Goal: Task Accomplishment & Management: Manage account settings

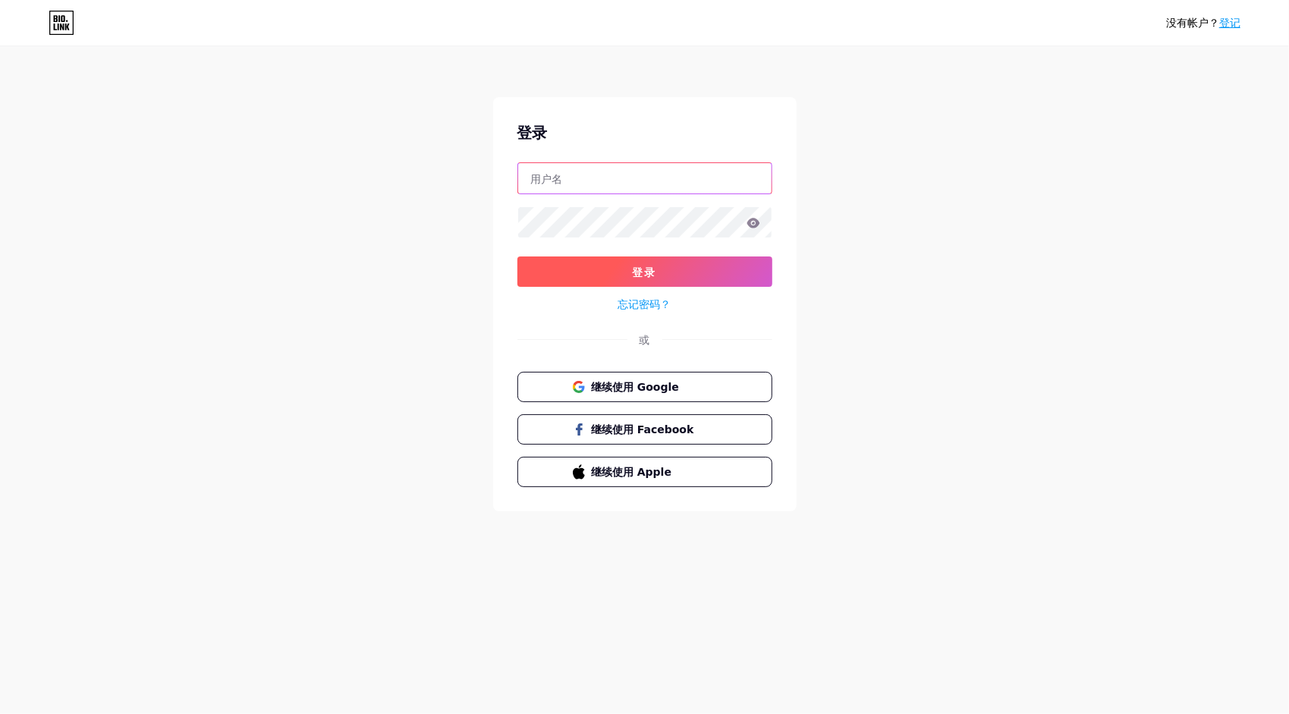
type input "[EMAIL_ADDRESS][DOMAIN_NAME]"
click at [669, 265] on button "登录" at bounding box center [644, 271] width 255 height 30
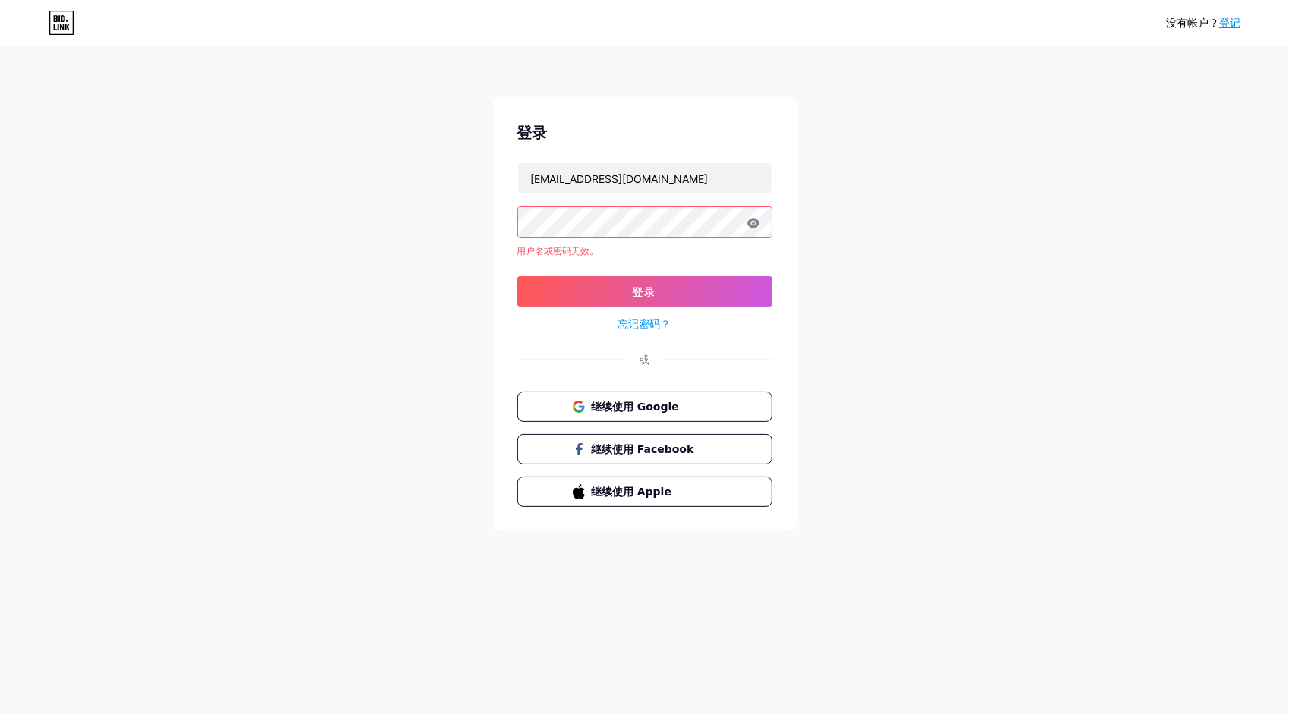
click at [751, 220] on icon at bounding box center [752, 223] width 13 height 10
click at [759, 220] on icon at bounding box center [753, 223] width 14 height 11
click at [749, 227] on icon at bounding box center [753, 223] width 14 height 11
click at [440, 226] on div "没有帐户？ 登记 登录 [EMAIL_ADDRESS][DOMAIN_NAME] 用户名或密码无效。 登录 忘记密码？ 或 继续使用 Google 继续使用 …" at bounding box center [644, 290] width 1289 height 580
click at [643, 291] on span "登录" at bounding box center [645, 291] width 24 height 13
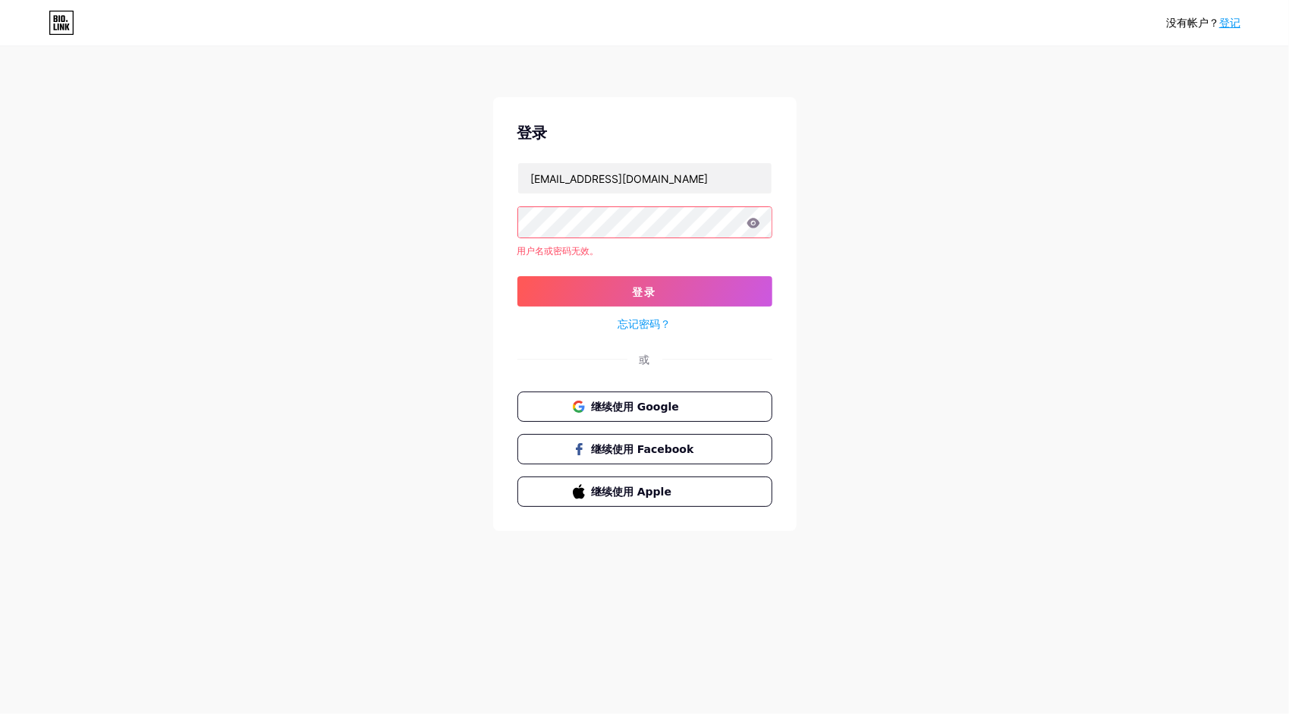
click at [643, 325] on link "忘记密码？" at bounding box center [644, 324] width 53 height 16
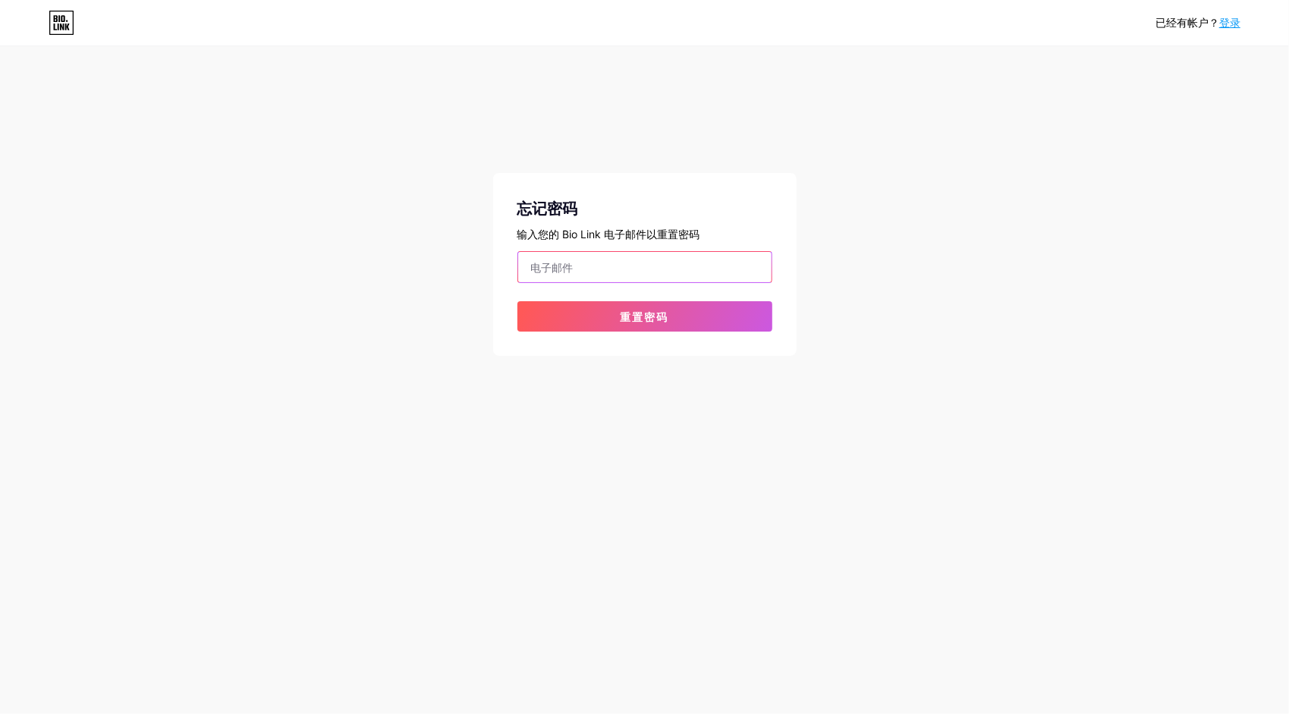
click at [601, 262] on input "email" at bounding box center [644, 267] width 253 height 30
type input "[EMAIL_ADDRESS][DOMAIN_NAME]"
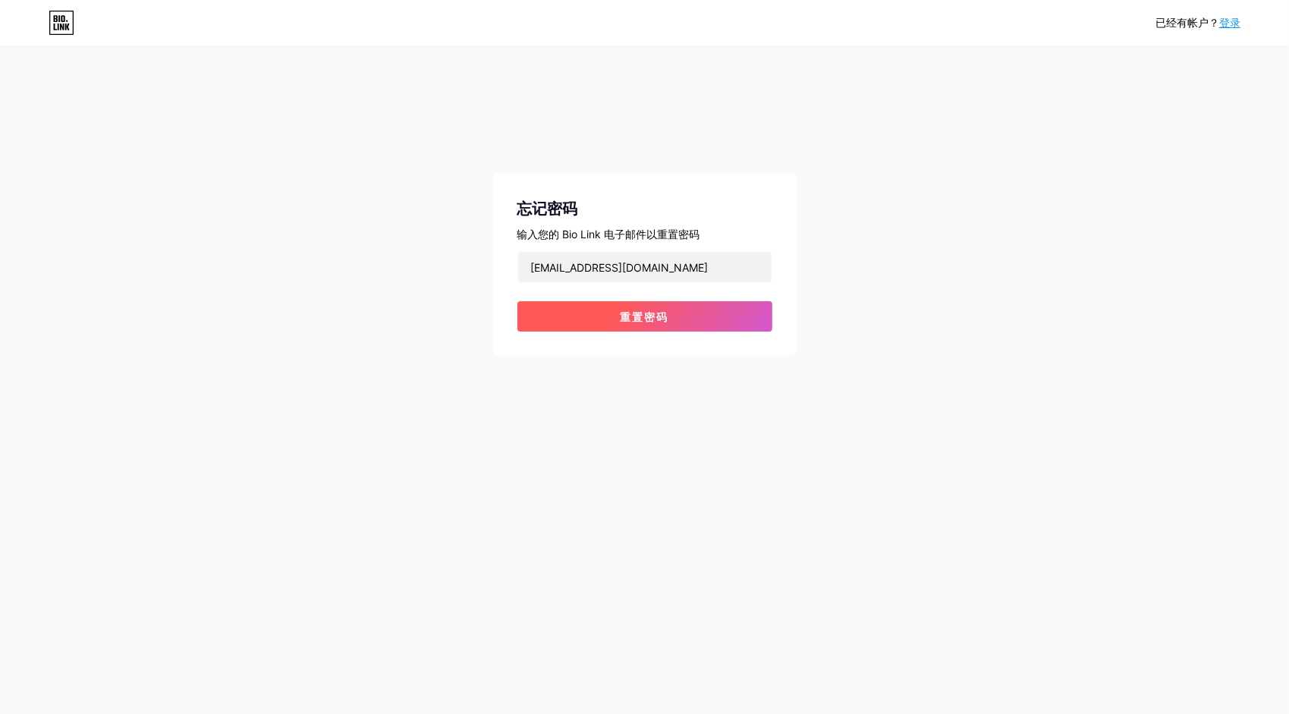
click at [639, 322] on span "重置密码" at bounding box center [645, 316] width 49 height 13
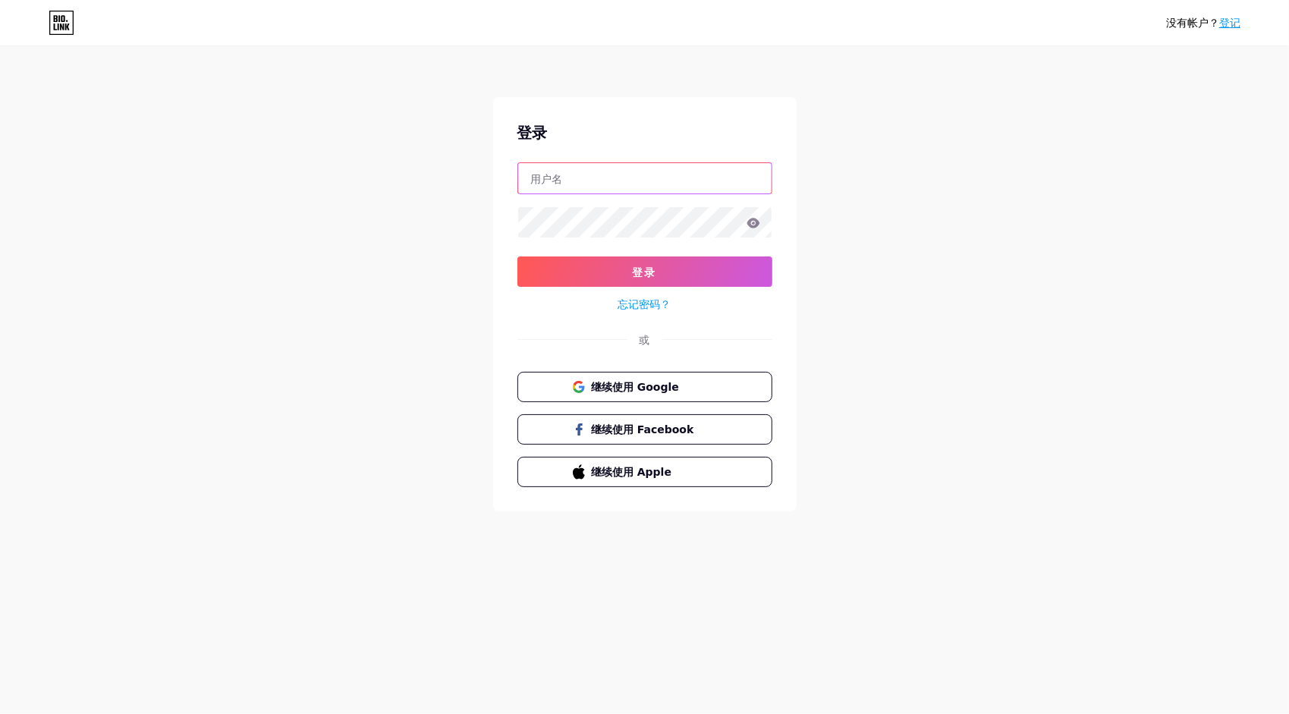
type input "[EMAIL_ADDRESS][DOMAIN_NAME]"
click at [1226, 20] on link "登记" at bounding box center [1229, 23] width 21 height 12
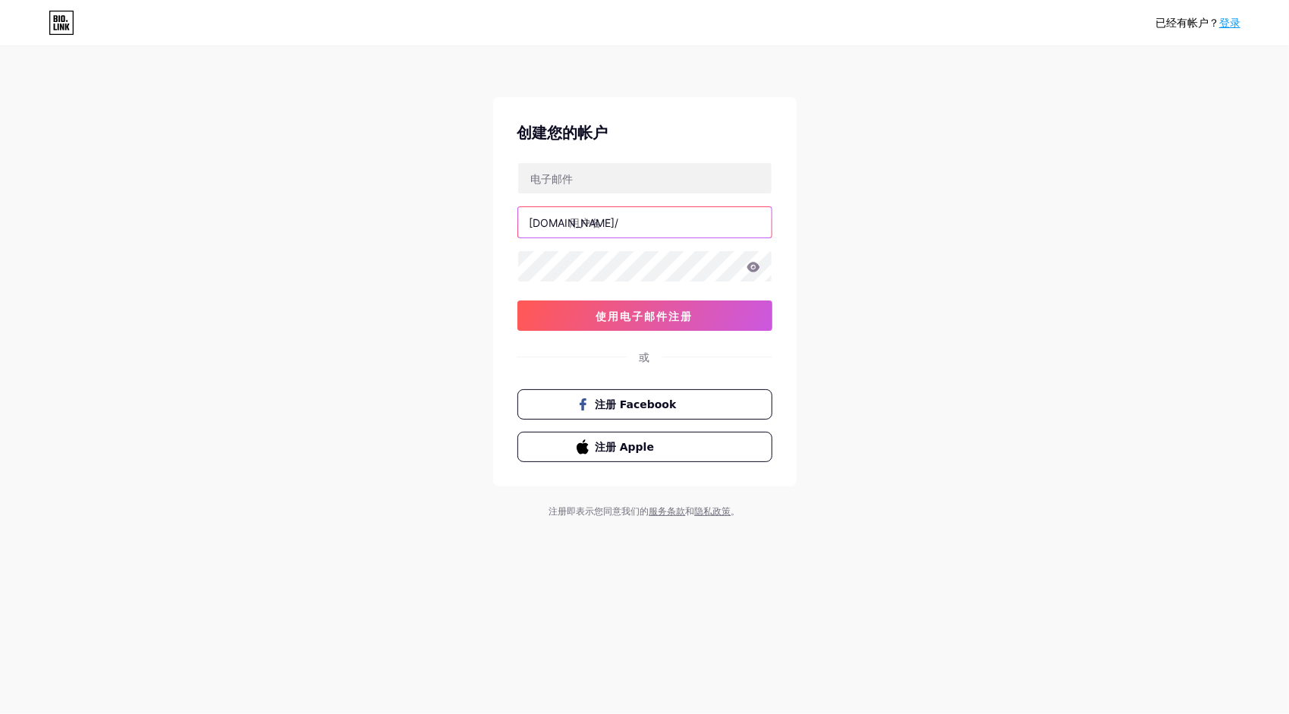
type input "[EMAIL_ADDRESS][DOMAIN_NAME]"
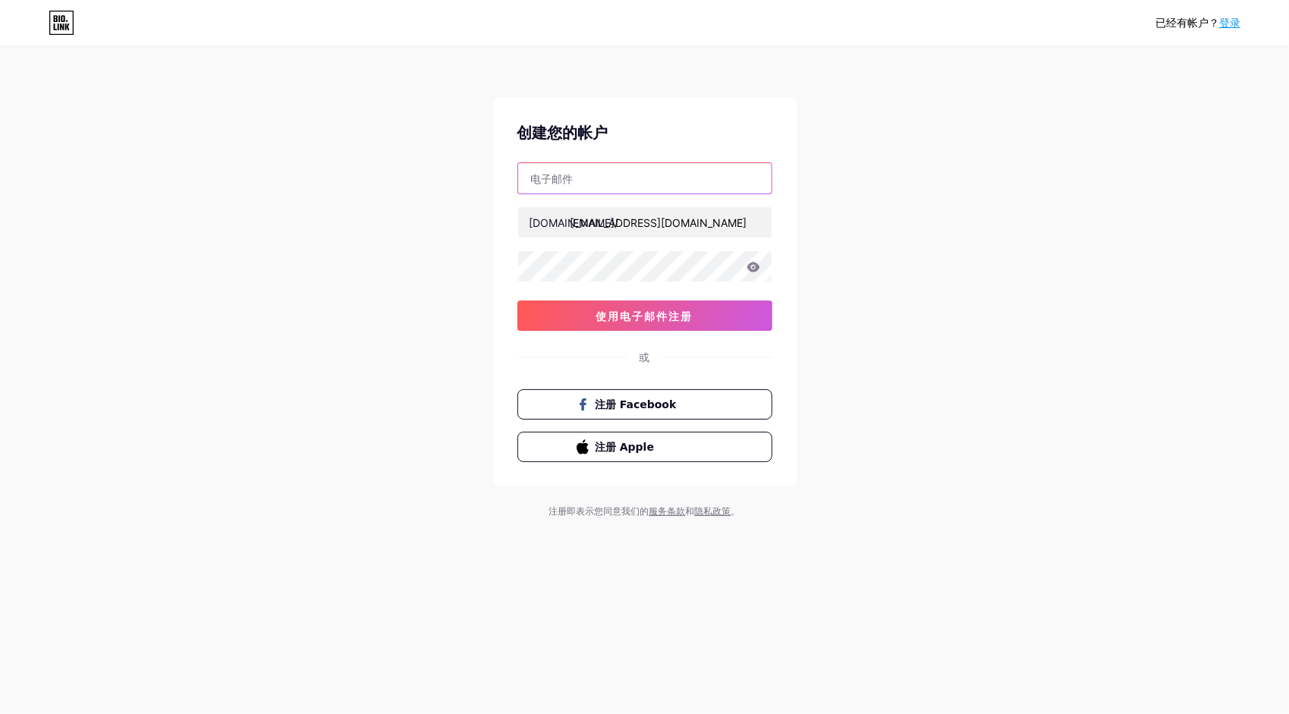
click at [598, 175] on input "text" at bounding box center [644, 178] width 253 height 30
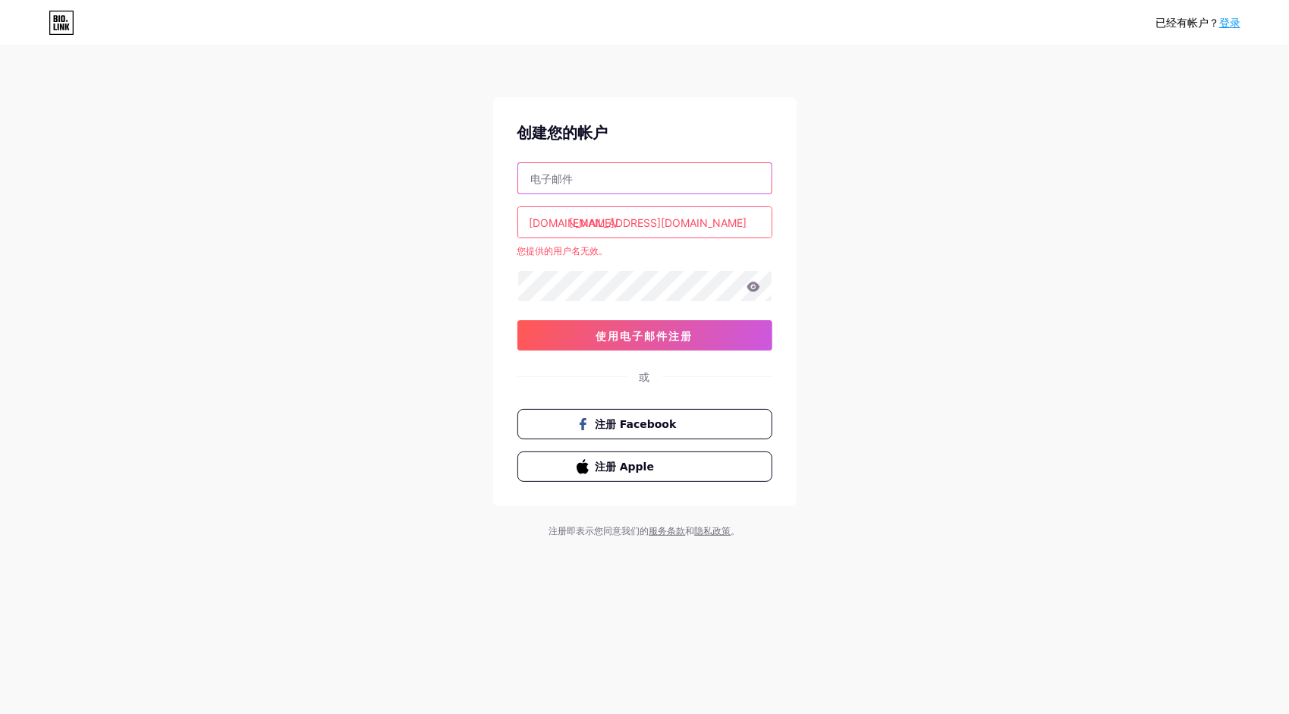
type input "[EMAIL_ADDRESS][DOMAIN_NAME]"
drag, startPoint x: 712, startPoint y: 222, endPoint x: 554, endPoint y: 223, distance: 158.5
click at [546, 226] on div "[DOMAIN_NAME]/ [EMAIL_ADDRESS][DOMAIN_NAME]" at bounding box center [644, 222] width 255 height 32
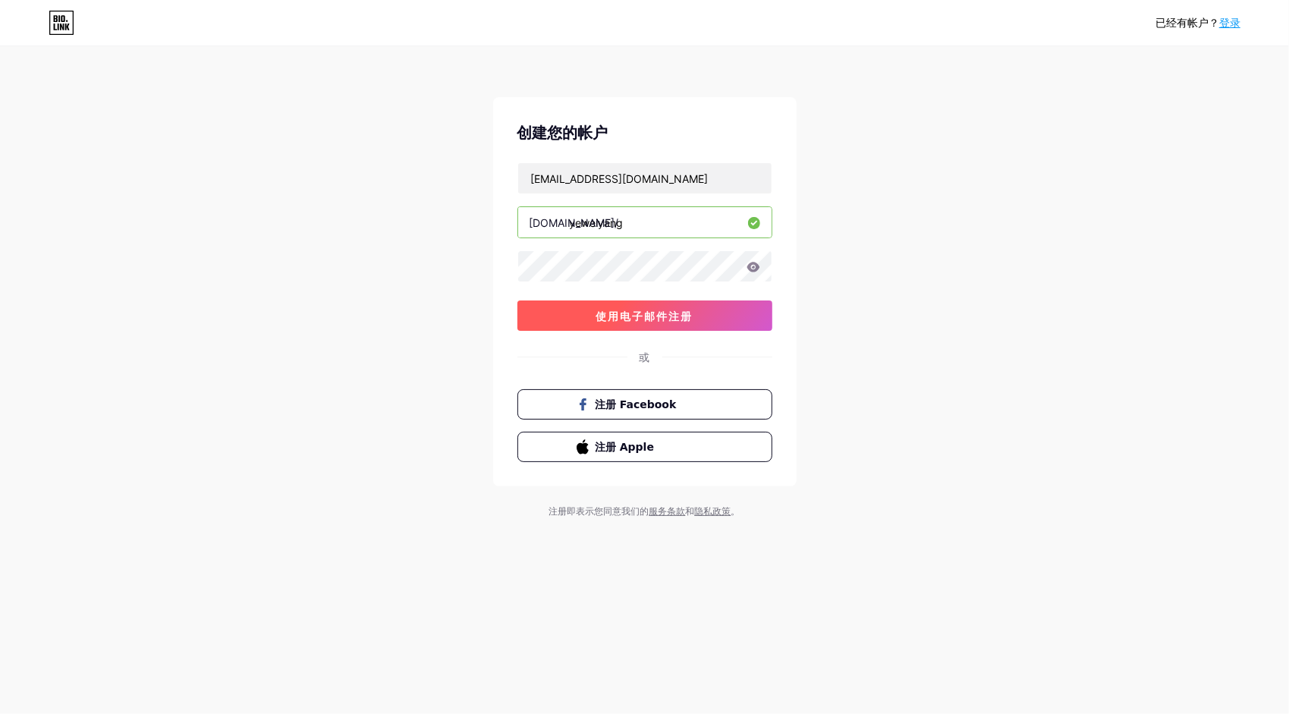
type input "yeweiyang"
click at [710, 317] on button "使用电子邮件注册" at bounding box center [644, 315] width 255 height 30
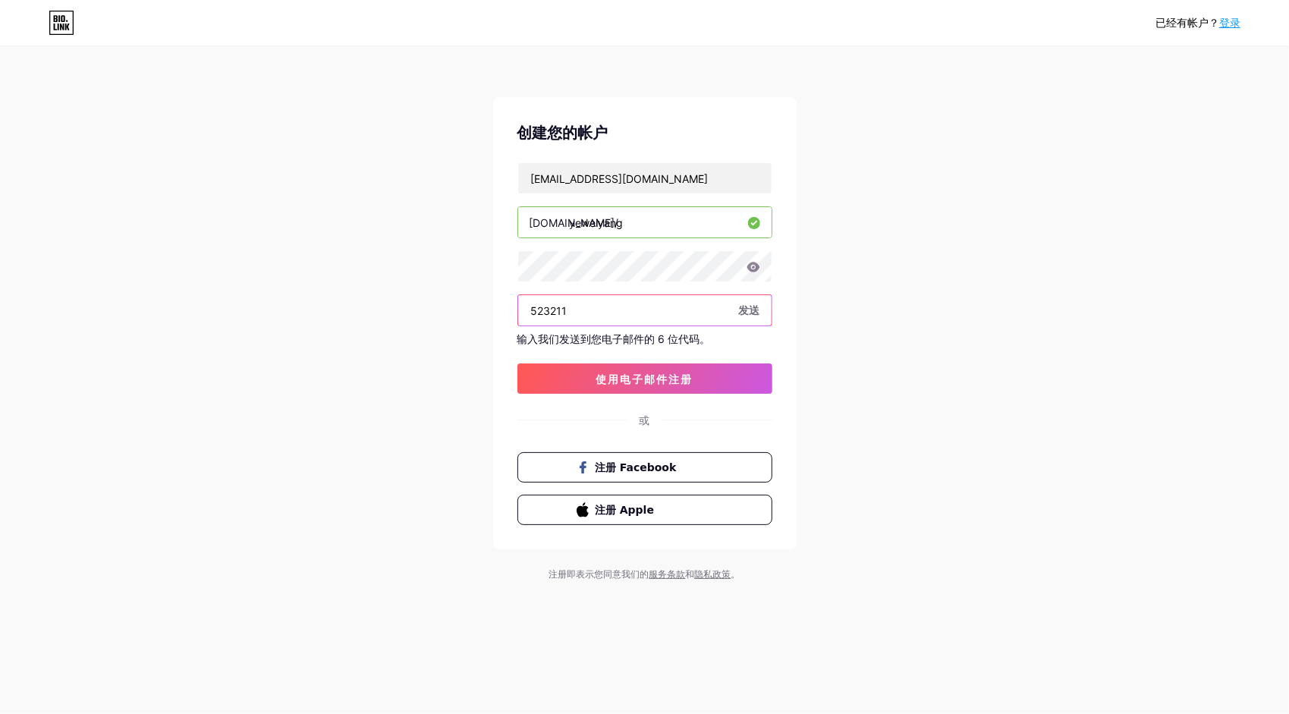
type input "523211"
click at [724, 394] on div "创建您的帐户 [EMAIL_ADDRESS][DOMAIN_NAME] [DOMAIN_NAME]/ yeweiyang 523211 发送 输入我们发送到您…" at bounding box center [644, 323] width 303 height 452
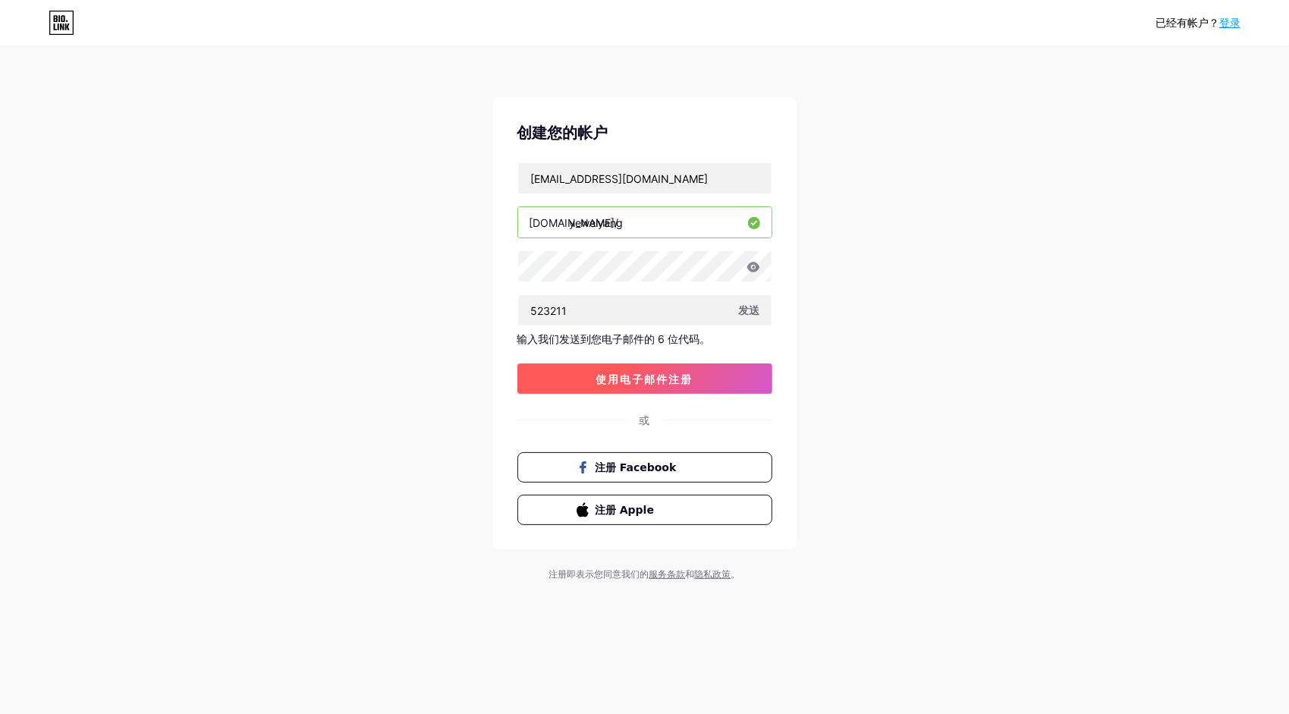
click at [707, 374] on button "使用电子邮件注册" at bounding box center [644, 378] width 255 height 30
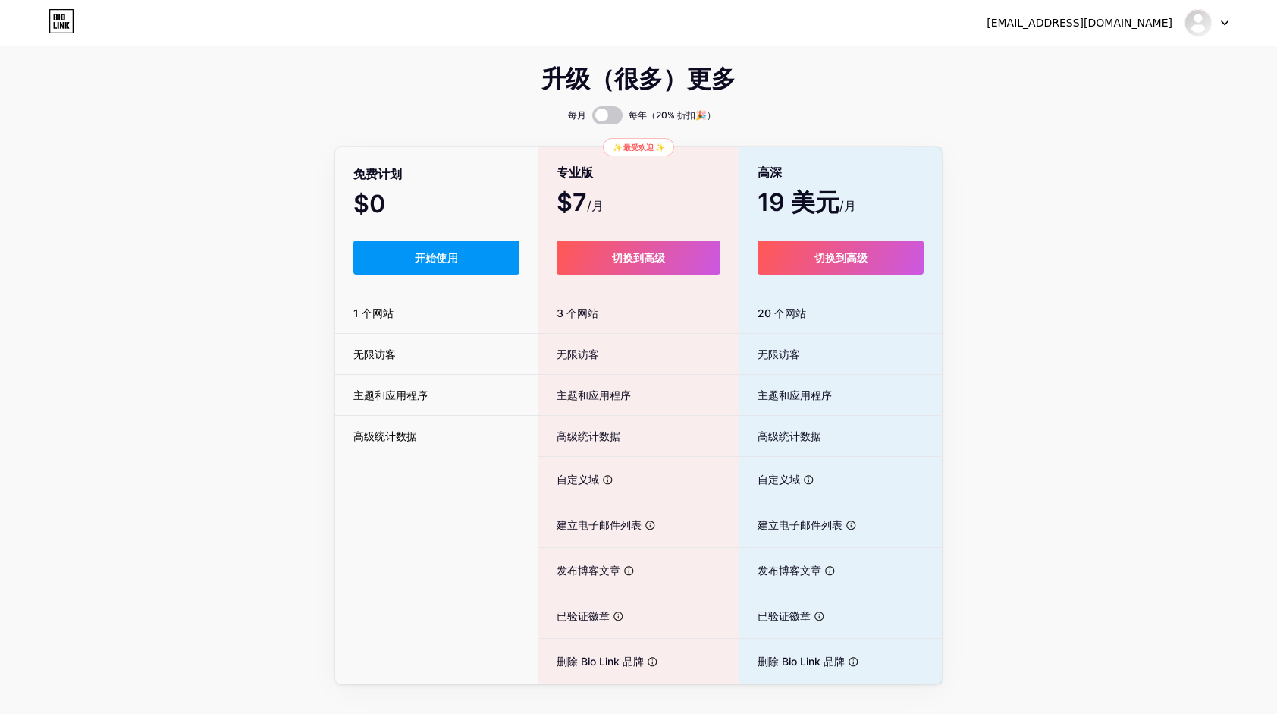
click at [5, 506] on div "升级（很多）更多 每月 每年（20% 折扣🎉） 免费计划 $0 /月 开始使用 1 个网站 无限访客 主题和应用程序 高级统计数据 ✨ 最受欢迎 ✨ 专业版 …" at bounding box center [638, 377] width 1277 height 614
click at [463, 255] on button "开始使用" at bounding box center [436, 257] width 166 height 34
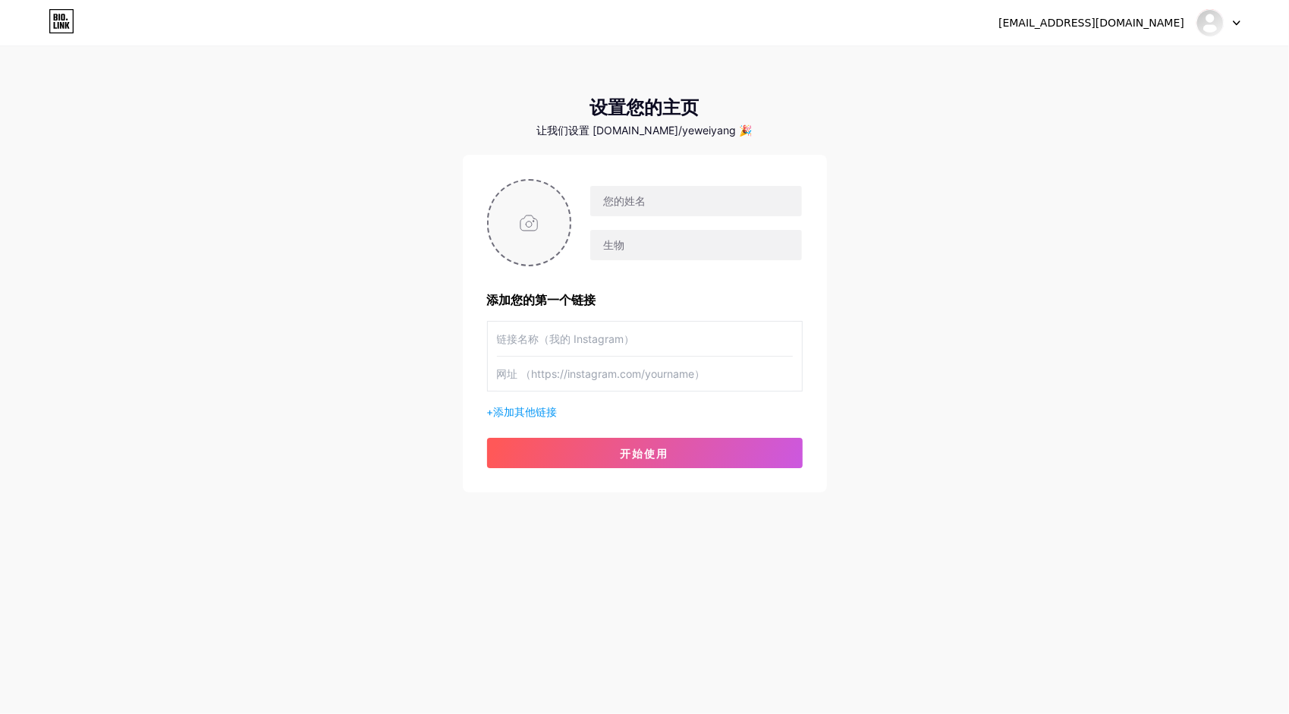
click at [537, 218] on input "file" at bounding box center [530, 223] width 82 height 84
click at [1230, 307] on div "[EMAIL_ADDRESS][DOMAIN_NAME] Dashboard Logout 设置您的主页 让我们设置 [DOMAIN_NAME]/yeweiy…" at bounding box center [644, 270] width 1289 height 541
click at [556, 228] on input "file" at bounding box center [530, 223] width 82 height 84
type input "C:\fakepath\photo_2025-07-20_23-06-26.jpg"
click at [649, 203] on input "text" at bounding box center [695, 201] width 211 height 30
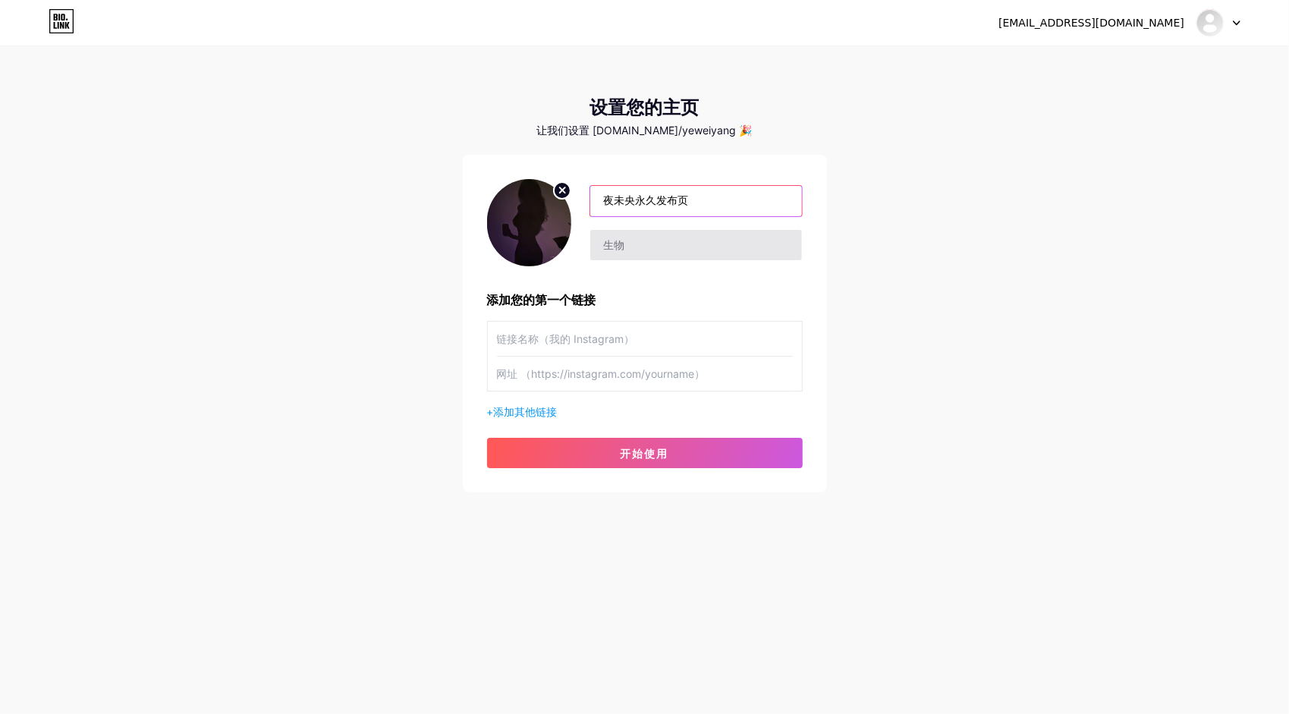
type input "夜未央永久发布页"
click at [656, 253] on input "text" at bounding box center [695, 245] width 211 height 30
type input "请牢记网址 小宝宝"
click at [679, 352] on input "text" at bounding box center [645, 339] width 296 height 34
type input "111"
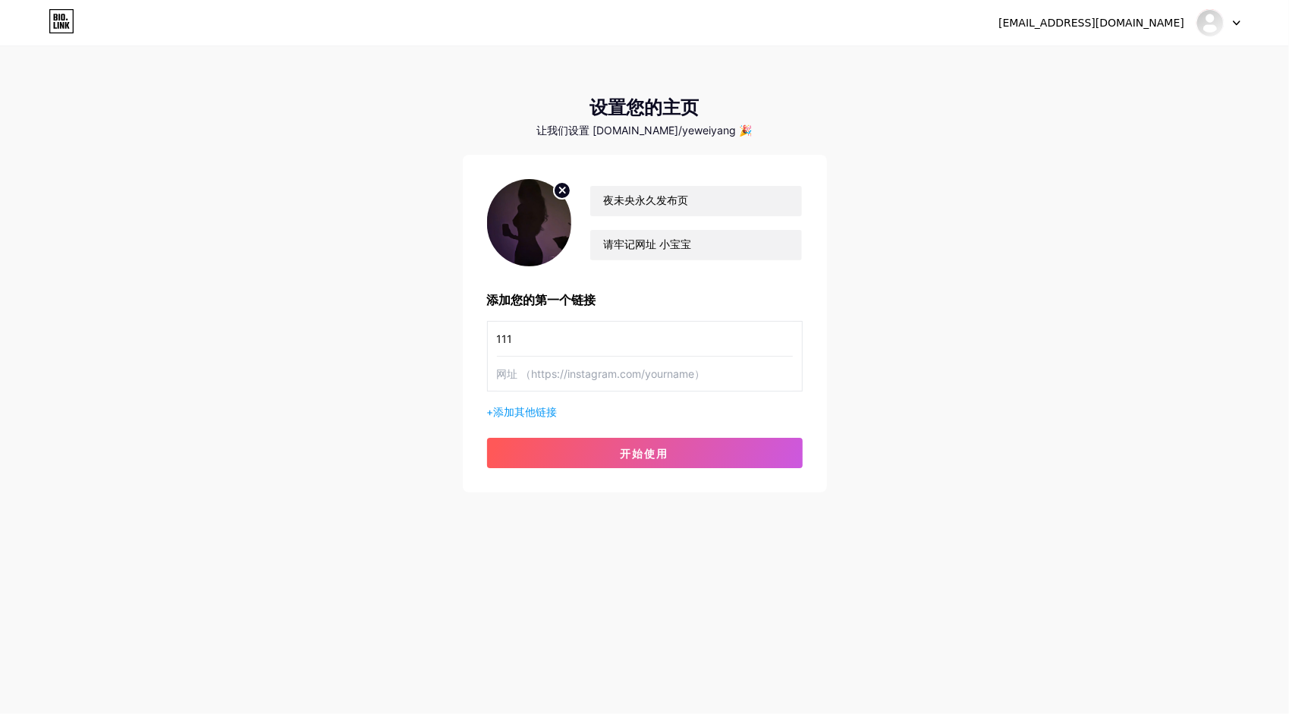
click at [651, 373] on input "text" at bounding box center [645, 374] width 296 height 34
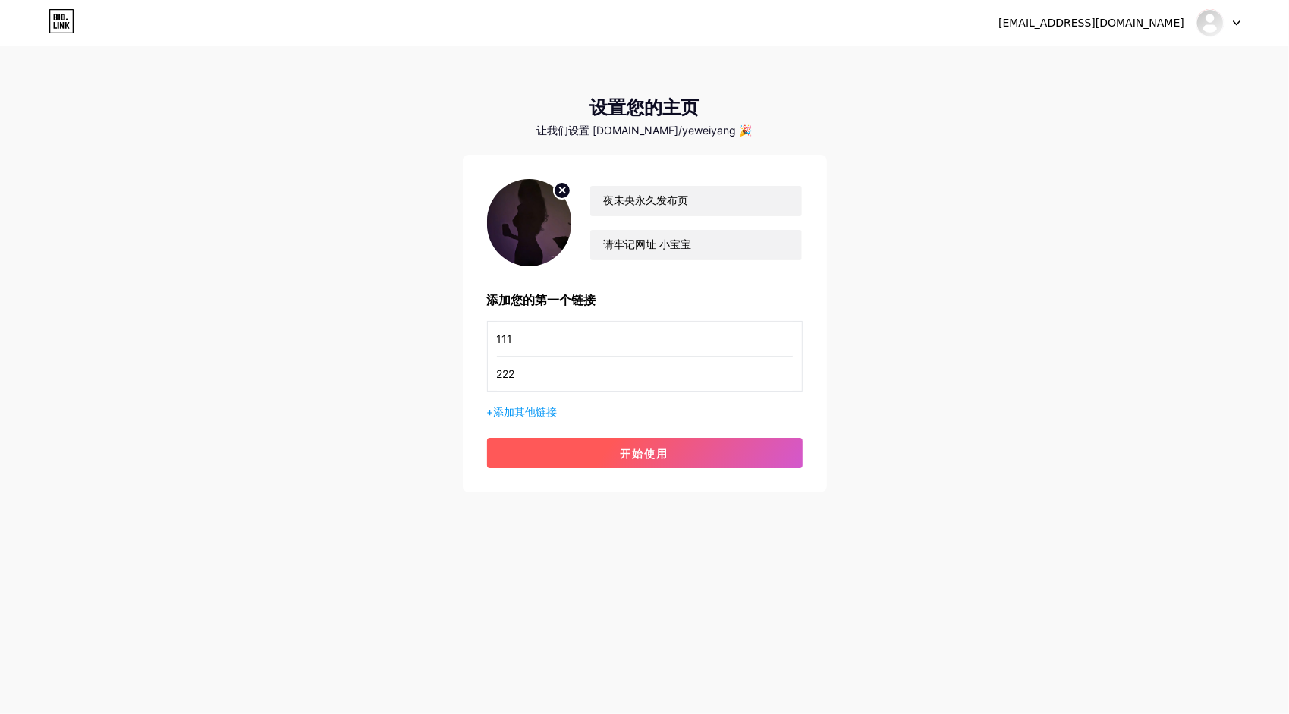
click at [673, 458] on button "开始使用" at bounding box center [645, 453] width 316 height 30
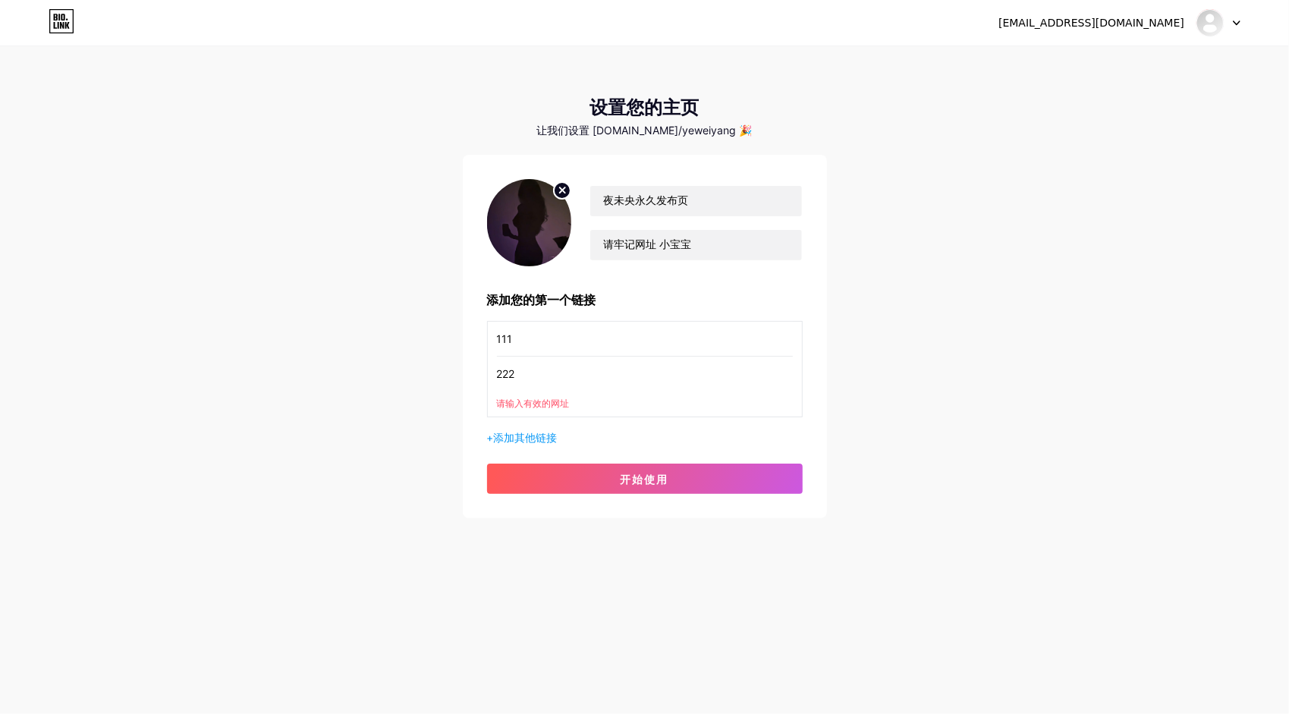
drag, startPoint x: 535, startPoint y: 375, endPoint x: 392, endPoint y: 367, distance: 142.8
click at [398, 368] on div "[EMAIL_ADDRESS][DOMAIN_NAME] Dashboard Logout 设置您的主页 让我们设置 [DOMAIN_NAME]/yeweiy…" at bounding box center [644, 283] width 1289 height 567
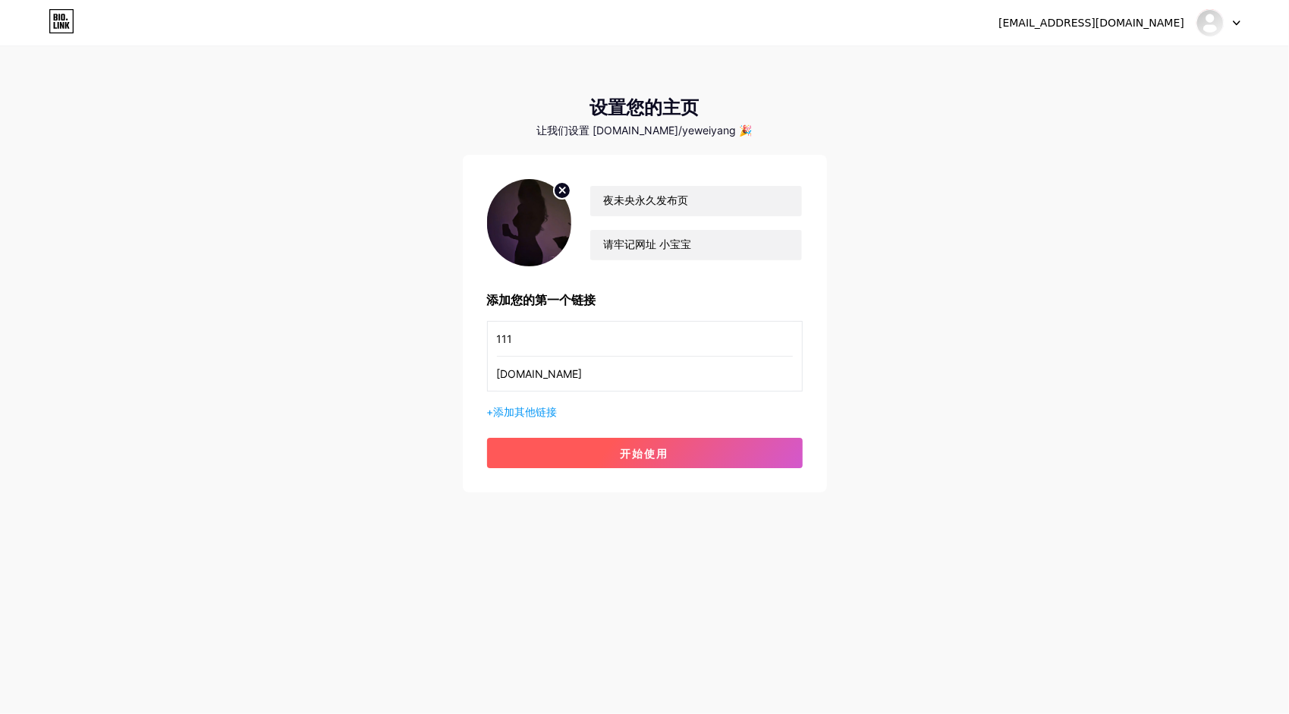
type input "[DOMAIN_NAME]"
click at [704, 451] on button "开始使用" at bounding box center [645, 453] width 316 height 30
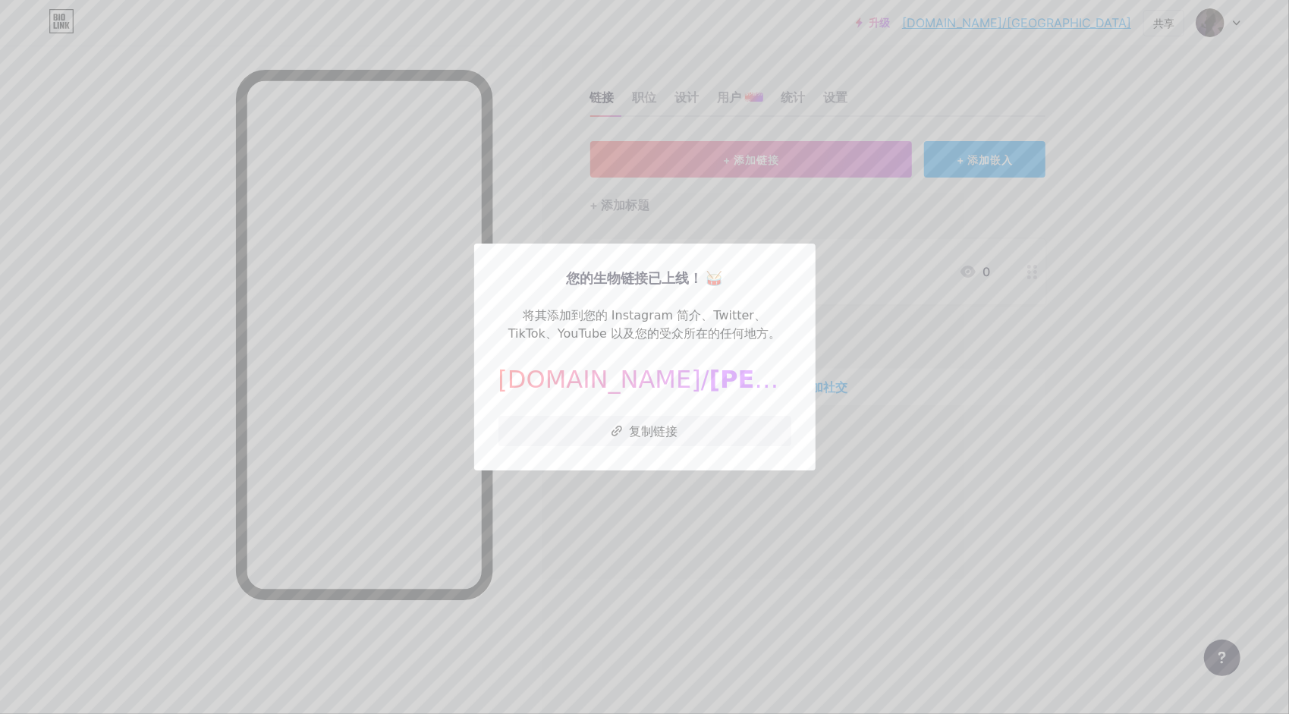
drag, startPoint x: 341, startPoint y: 386, endPoint x: 302, endPoint y: 366, distance: 43.8
click at [302, 366] on div at bounding box center [644, 357] width 1289 height 714
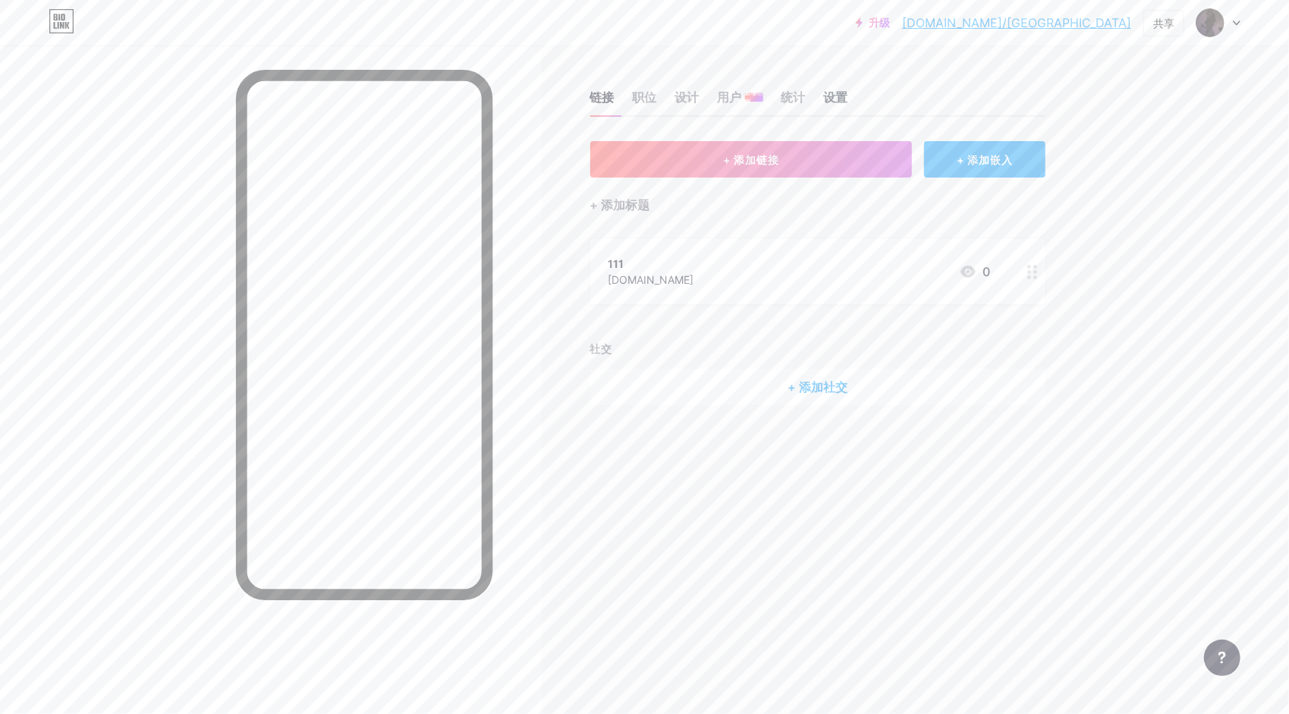
click at [840, 94] on div "设置" at bounding box center [836, 101] width 24 height 27
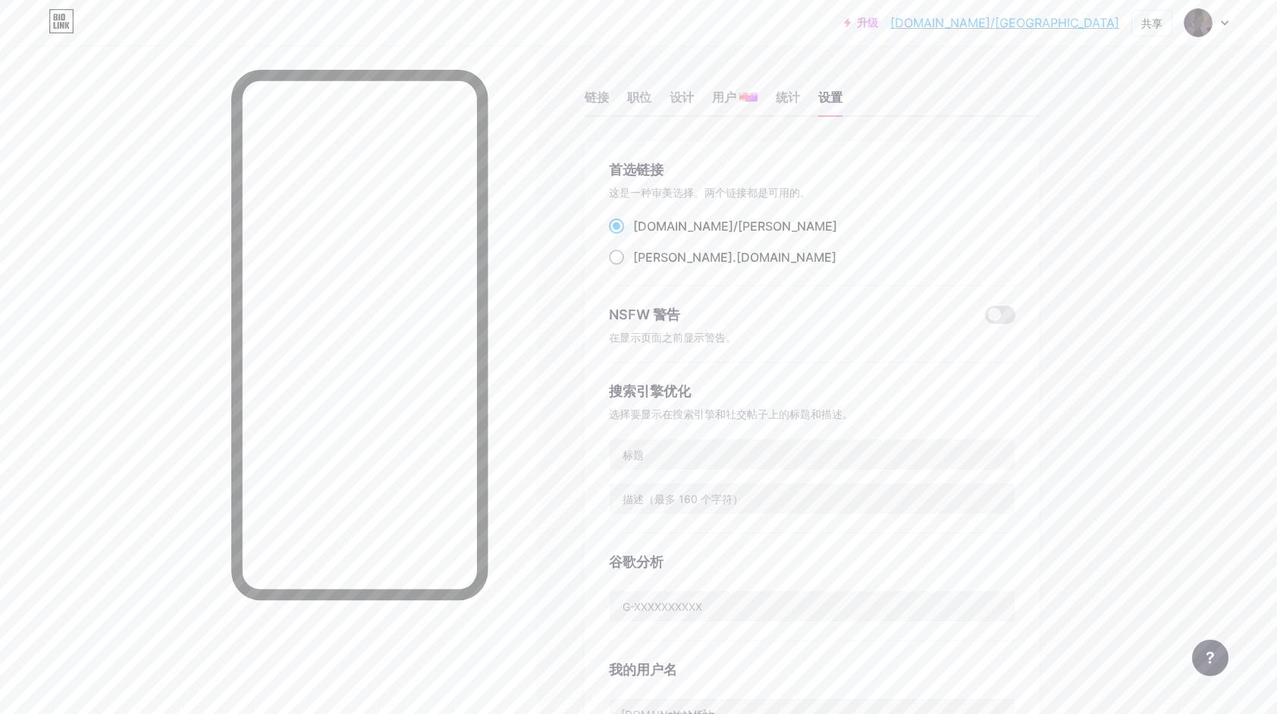
click at [624, 259] on span at bounding box center [616, 257] width 15 height 15
click at [633, 266] on input "[PERSON_NAME][DOMAIN_NAME]" at bounding box center [638, 271] width 10 height 10
radio input "true"
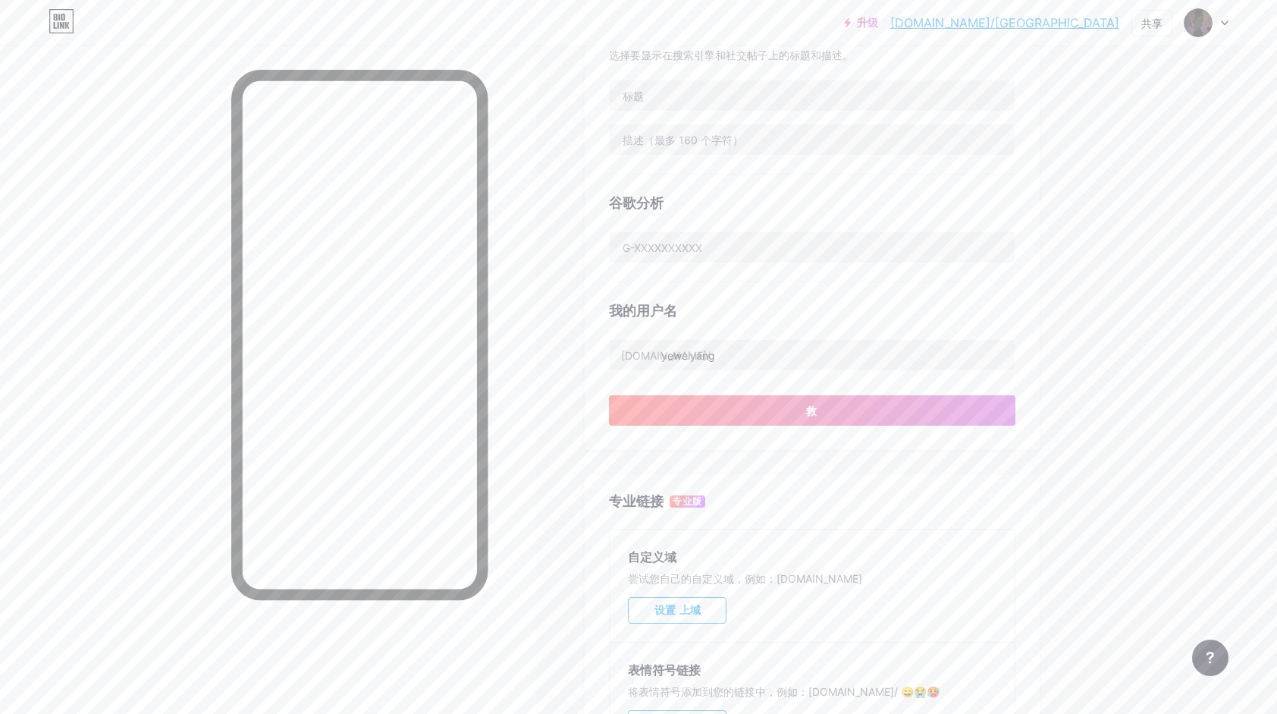
scroll to position [379, 0]
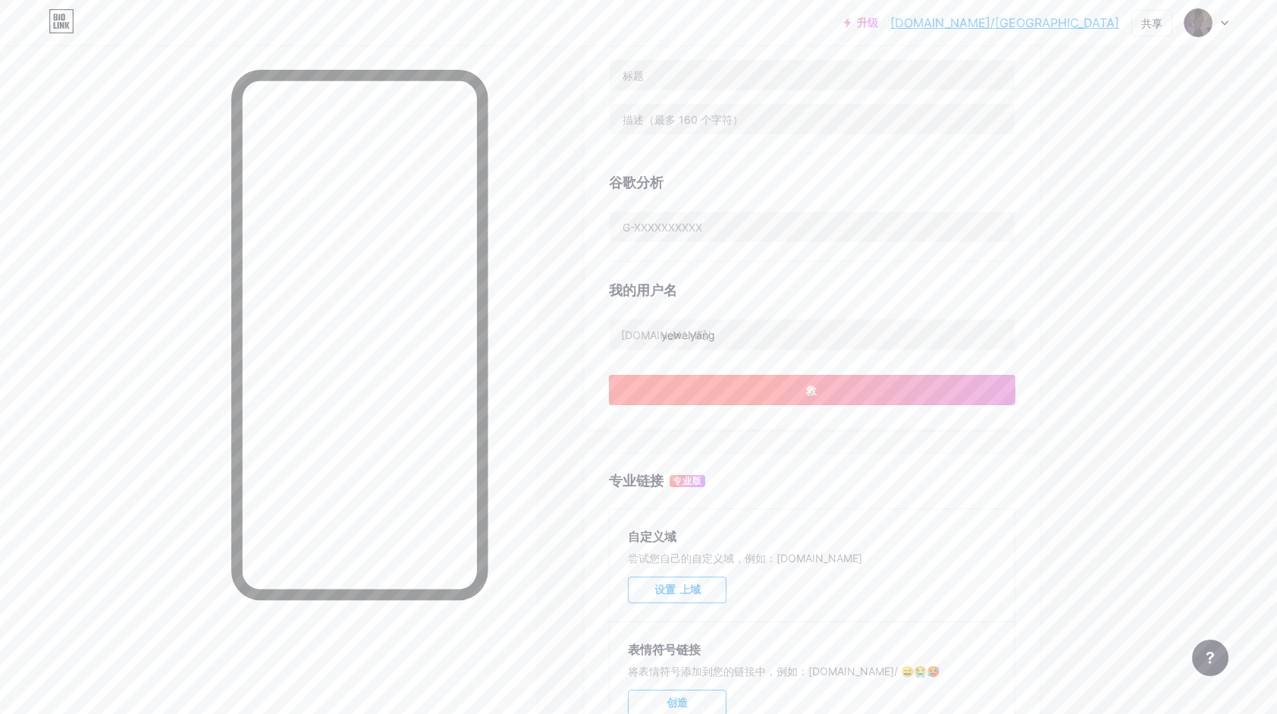
click at [821, 379] on button "救" at bounding box center [812, 390] width 407 height 30
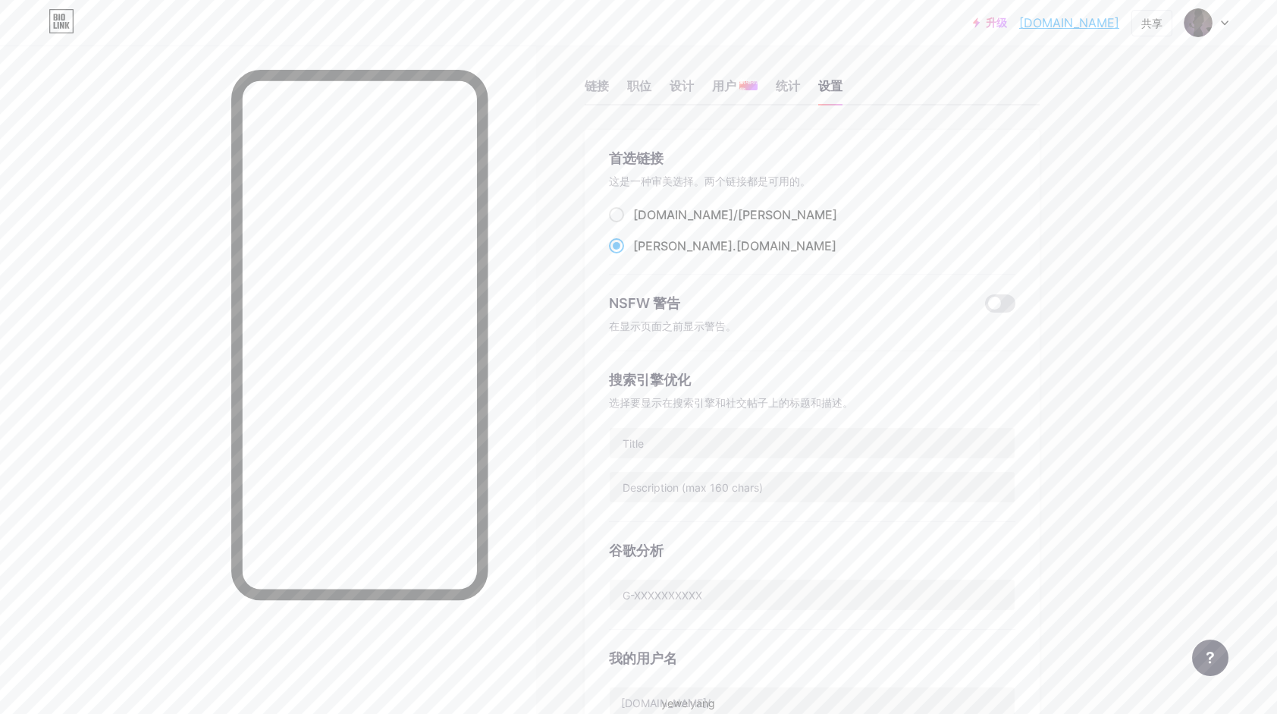
scroll to position [0, 0]
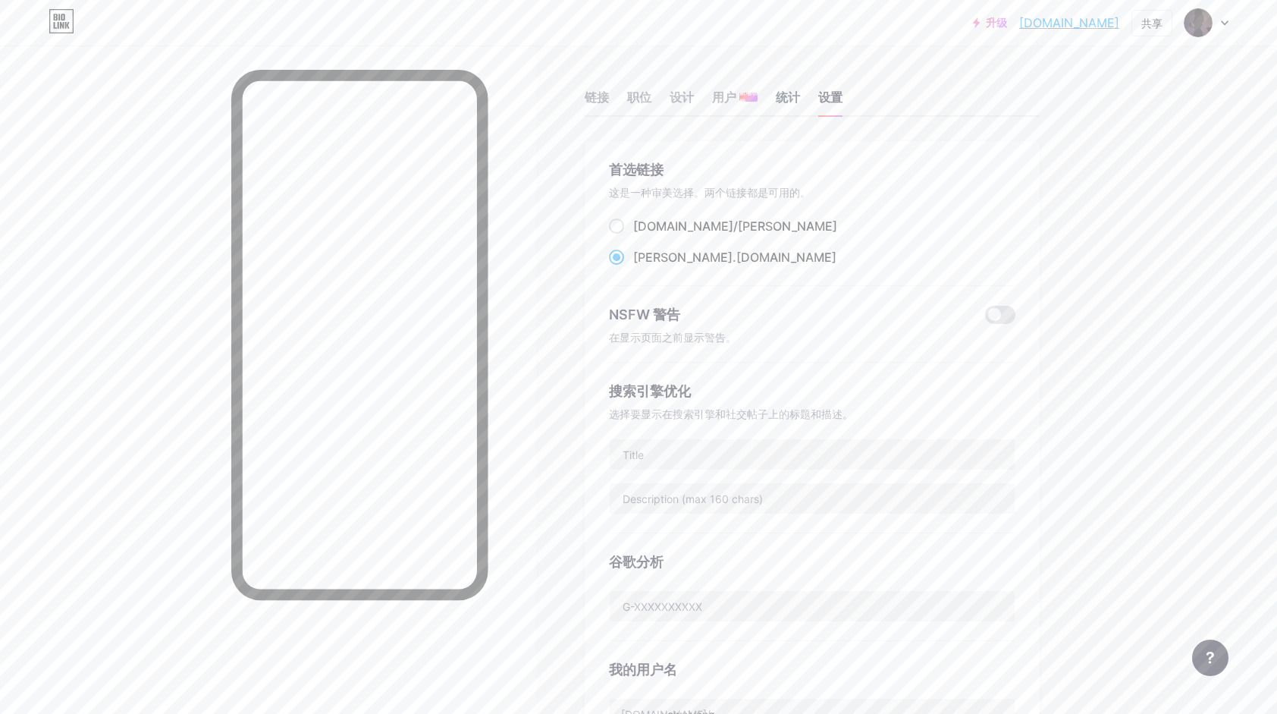
click at [783, 101] on div "统计" at bounding box center [788, 101] width 24 height 27
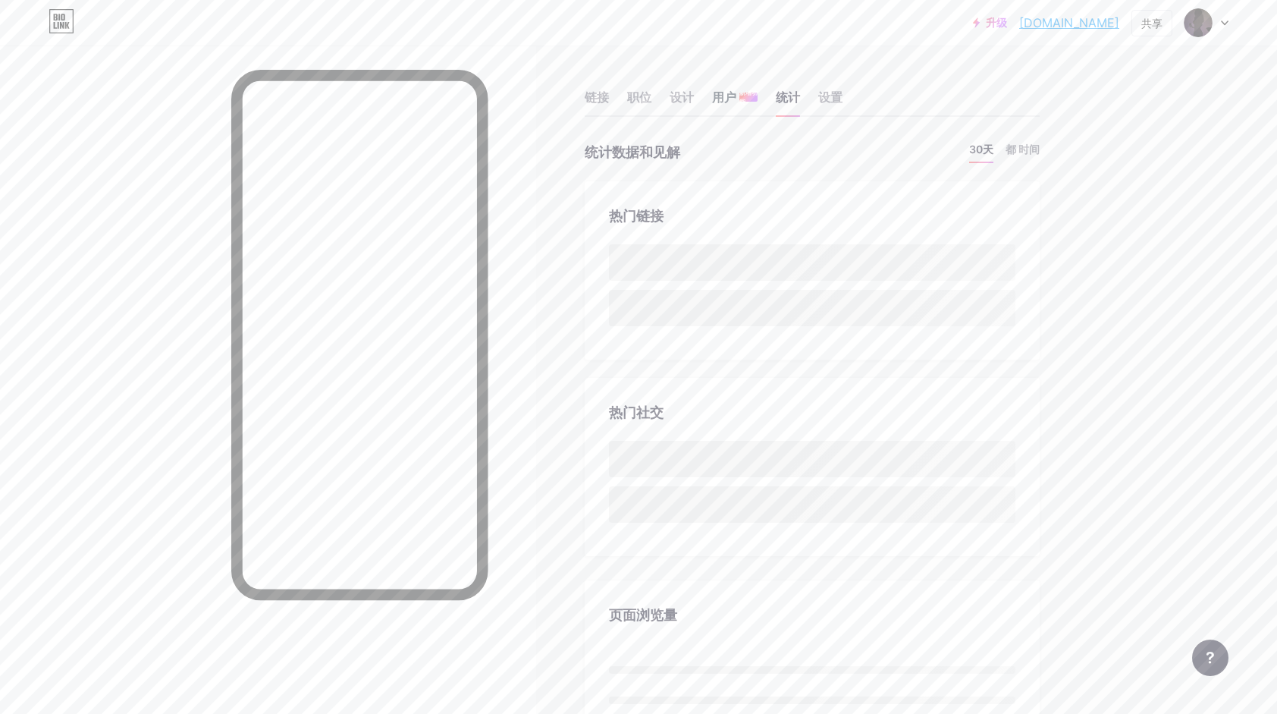
click at [754, 97] on span "新增功能" at bounding box center [749, 97] width 18 height 18
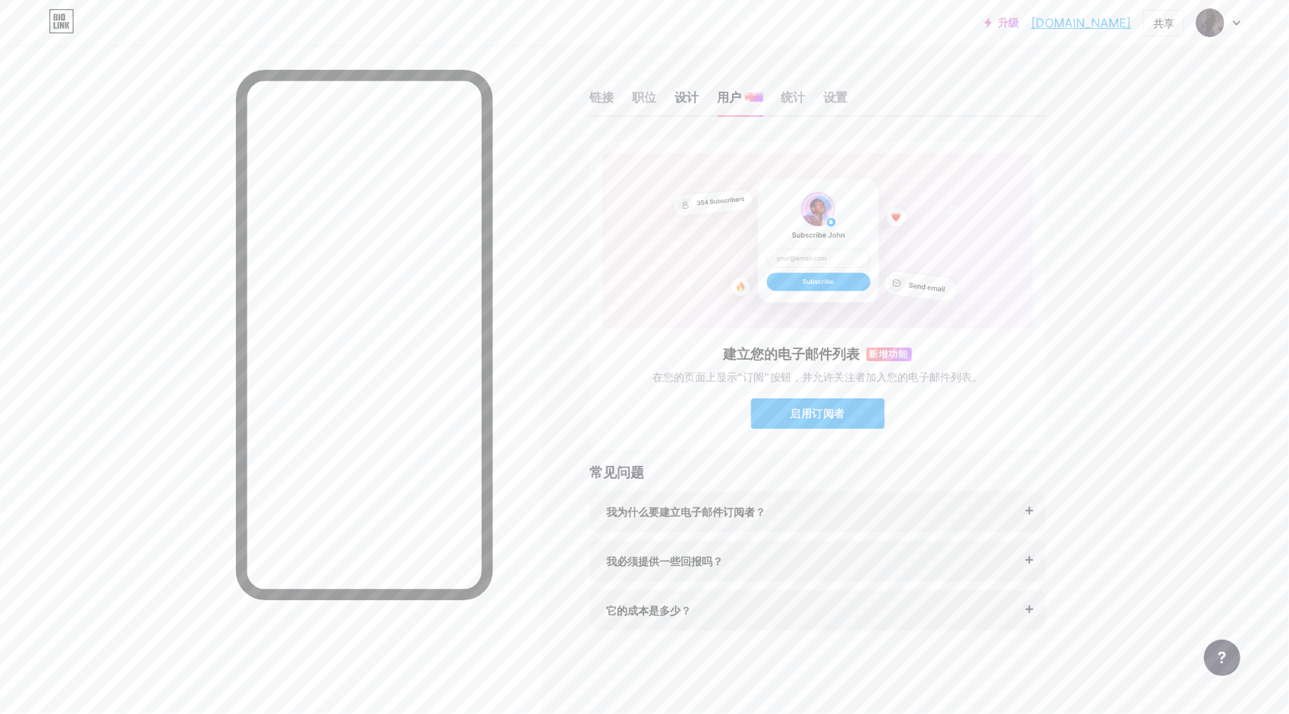
click at [683, 106] on div "设计" at bounding box center [687, 101] width 24 height 27
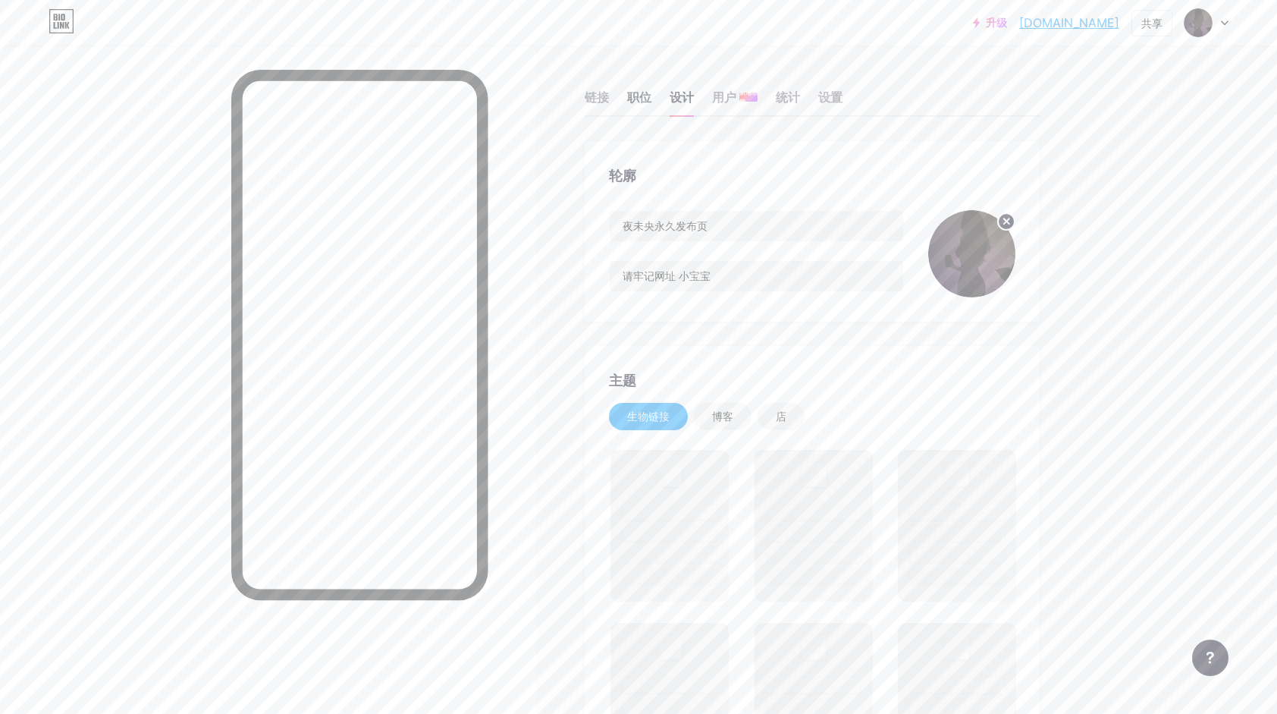
click at [643, 101] on div "职位" at bounding box center [639, 101] width 24 height 27
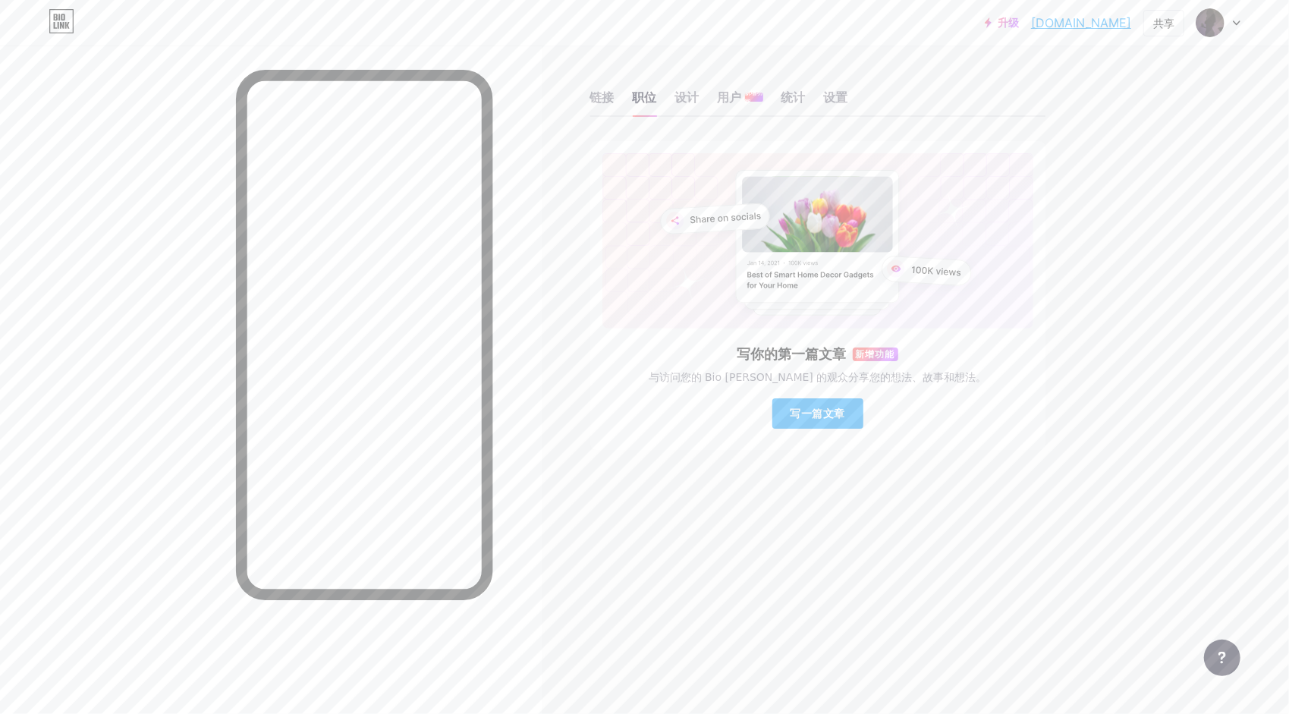
click at [616, 89] on div "链接 职位 设计 用户 新增功能 统计 设置" at bounding box center [817, 90] width 455 height 53
click at [608, 100] on div "链接" at bounding box center [602, 101] width 24 height 27
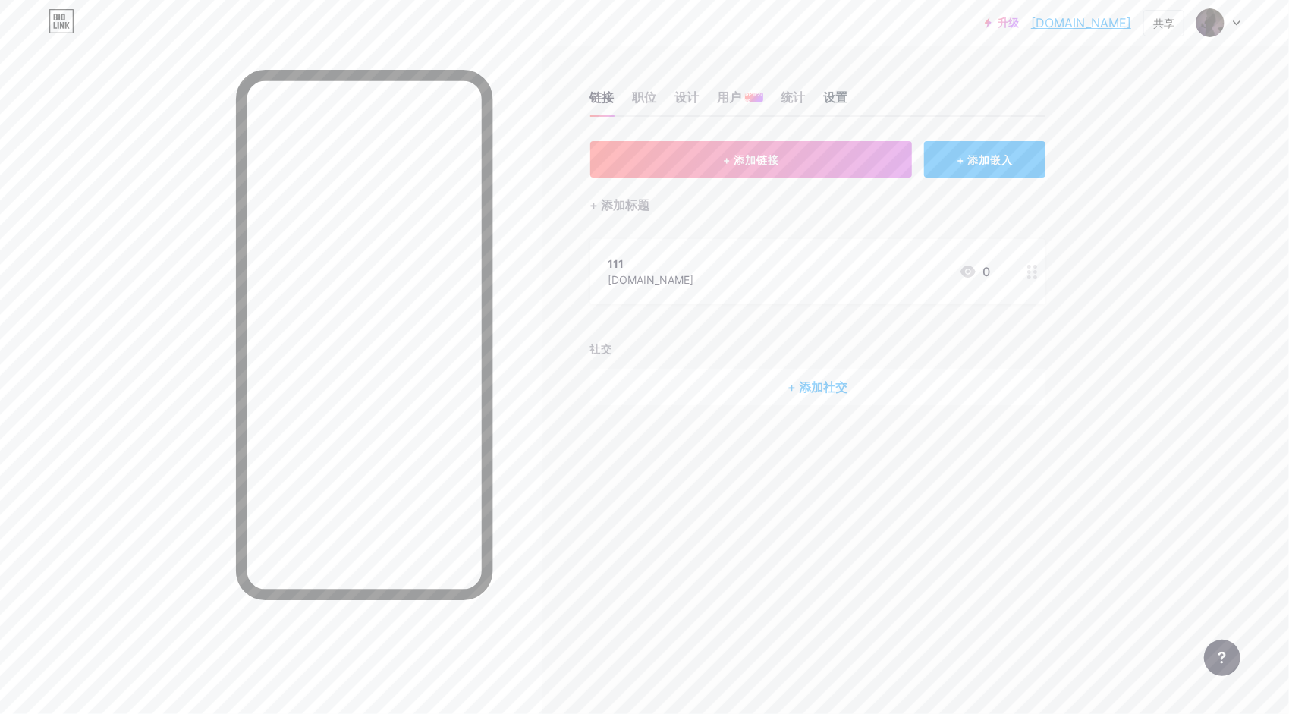
click at [831, 97] on div "设置" at bounding box center [836, 101] width 24 height 27
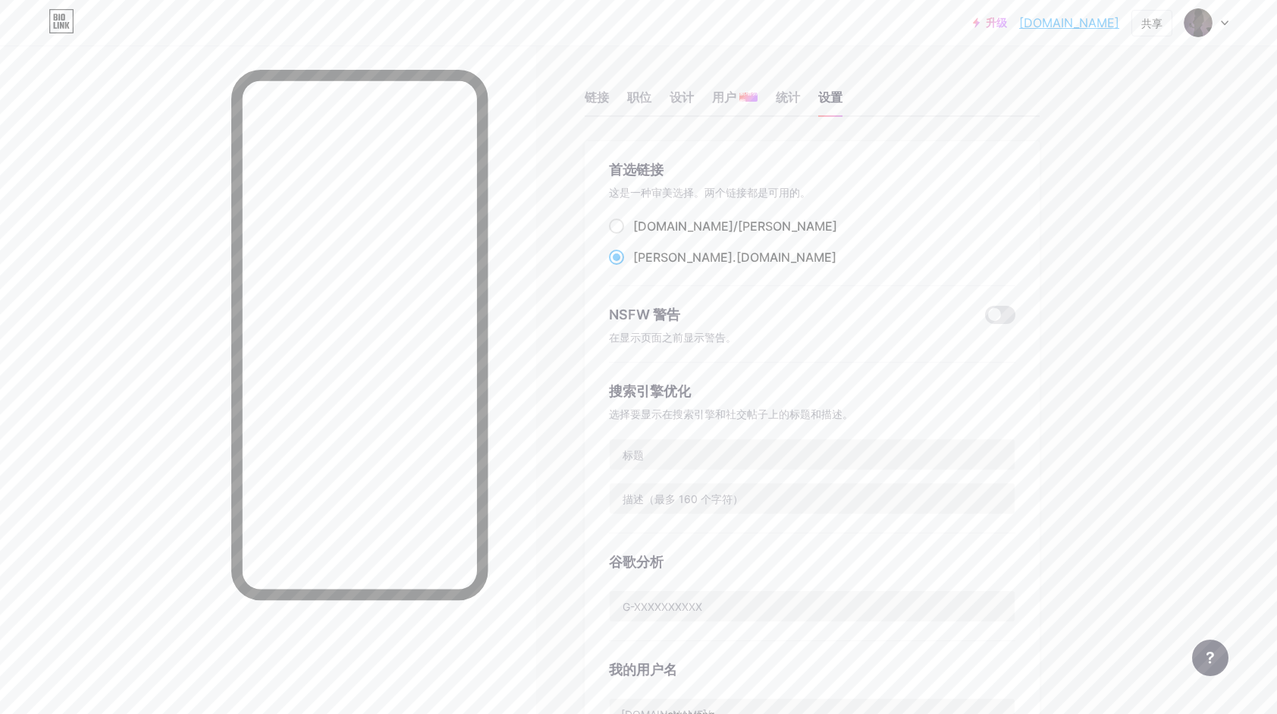
click at [1005, 323] on div "NSFW 警告" at bounding box center [812, 314] width 407 height 20
click at [1003, 319] on span at bounding box center [1000, 315] width 30 height 18
click at [985, 319] on input "checkbox" at bounding box center [985, 319] width 0 height 0
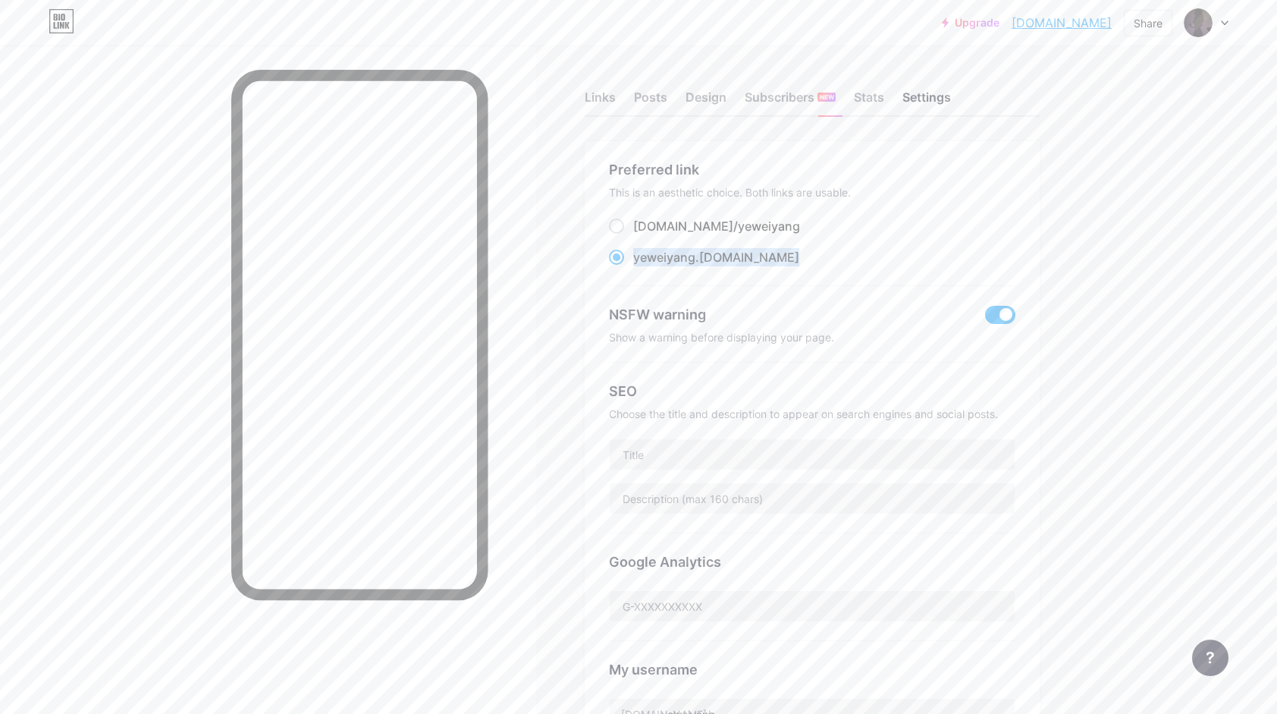
drag, startPoint x: 757, startPoint y: 256, endPoint x: 641, endPoint y: 259, distance: 116.1
click at [641, 259] on div "yeweiyang .[DOMAIN_NAME]" at bounding box center [812, 257] width 407 height 19
drag, startPoint x: 641, startPoint y: 259, endPoint x: 656, endPoint y: 262, distance: 15.5
copy label "yeweiyang .[DOMAIN_NAME]"
click at [593, 90] on div "Links" at bounding box center [600, 101] width 31 height 27
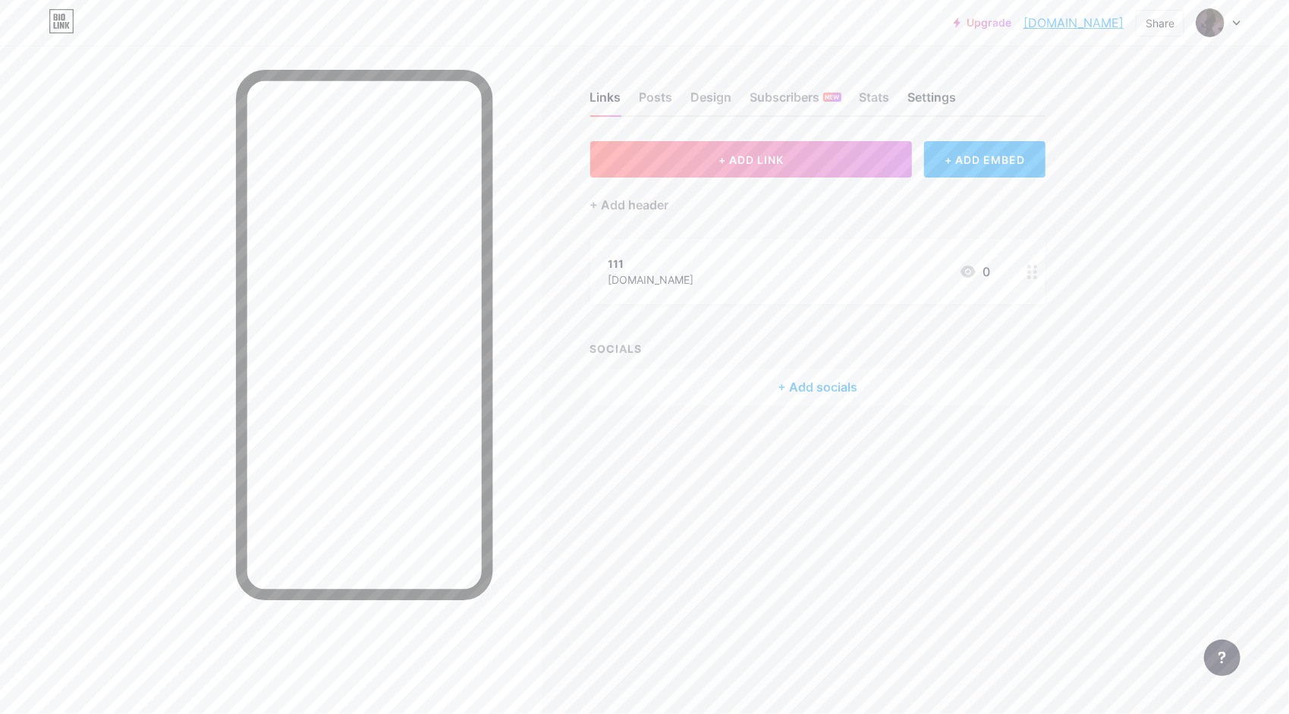
click at [915, 102] on div "Settings" at bounding box center [932, 101] width 49 height 27
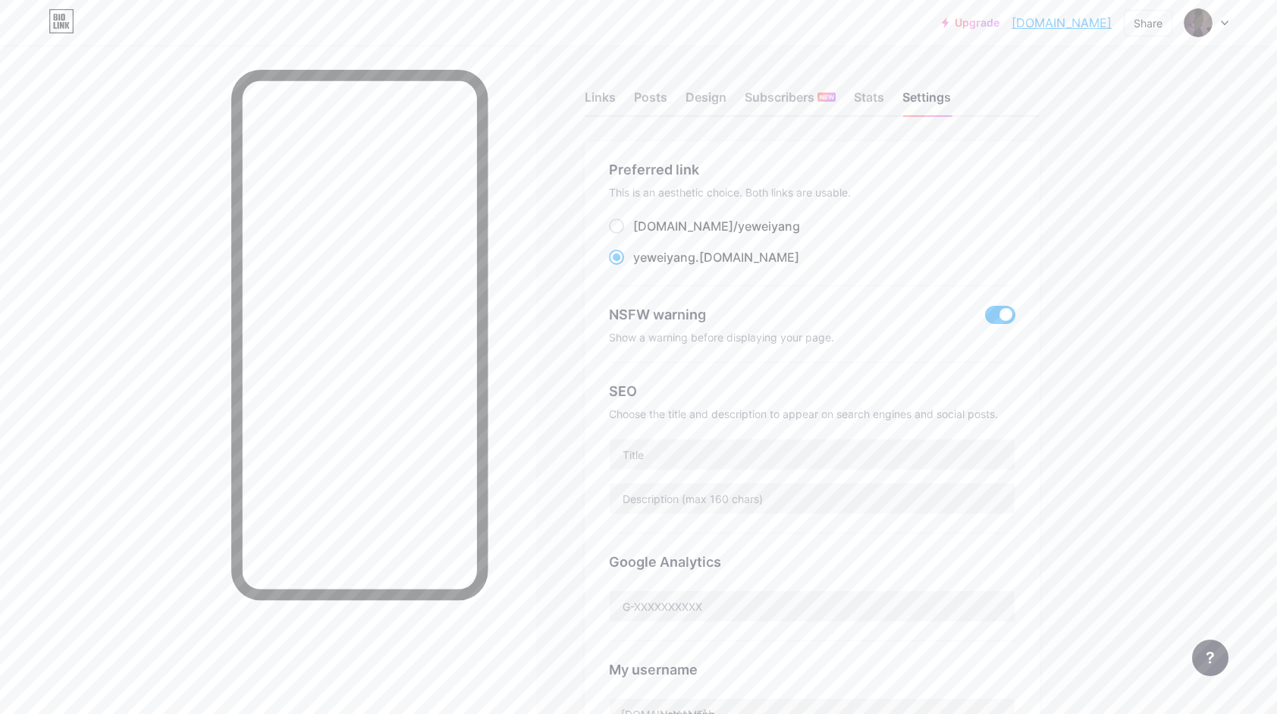
click at [857, 99] on div "Links Posts Design Subscribers NEW Stats Settings" at bounding box center [812, 90] width 455 height 53
drag, startPoint x: 866, startPoint y: 99, endPoint x: 951, endPoint y: 61, distance: 93.0
click at [866, 99] on div "Stats" at bounding box center [869, 101] width 30 height 27
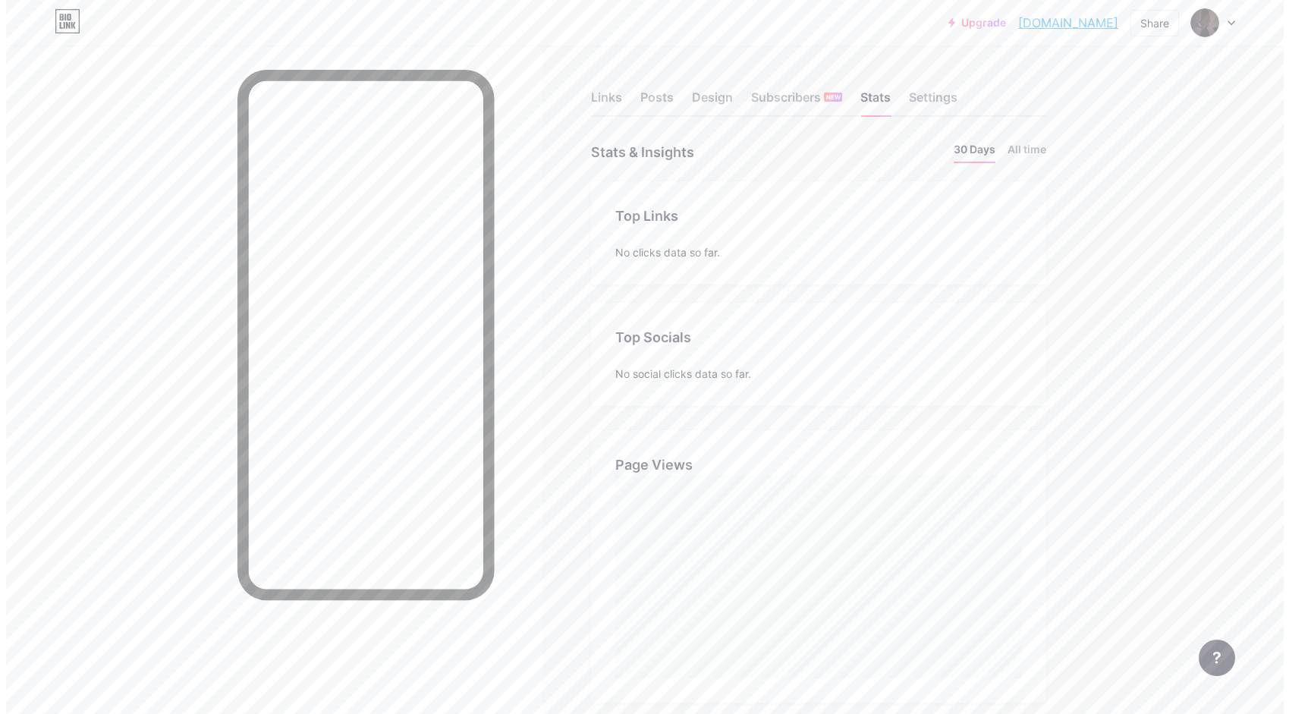
scroll to position [714, 1277]
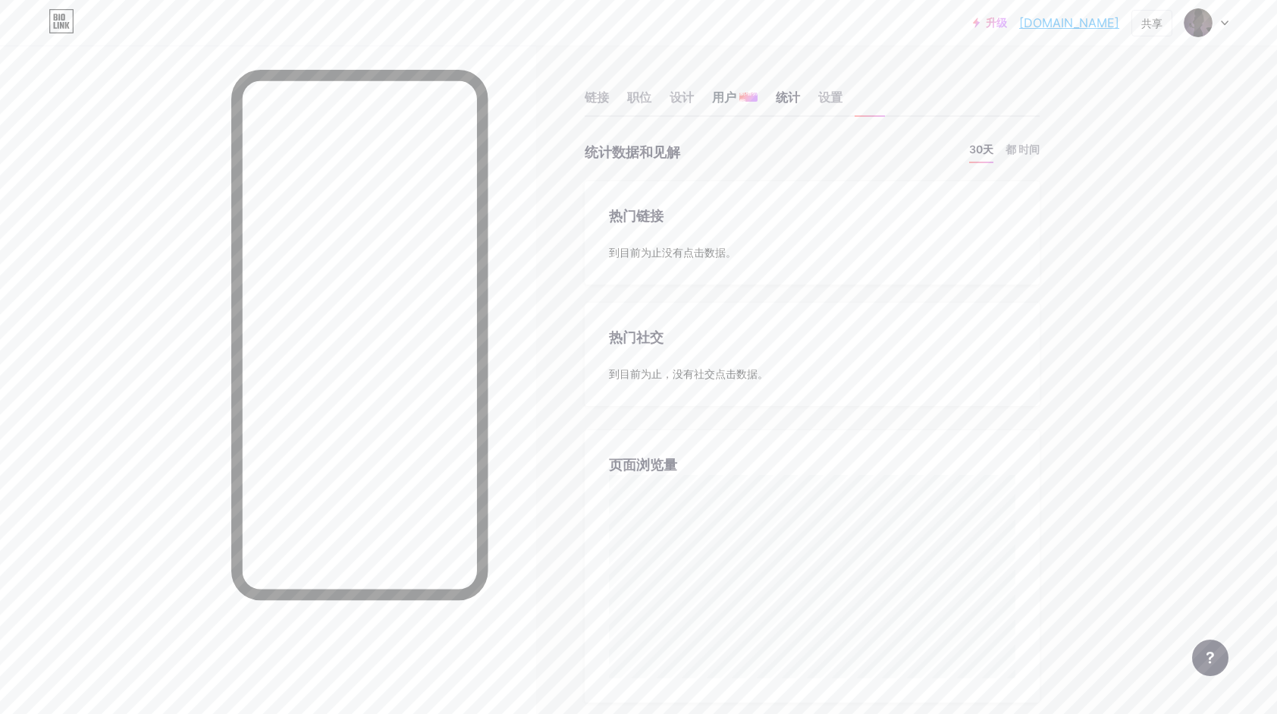
click at [730, 90] on font "用户" at bounding box center [724, 97] width 24 height 18
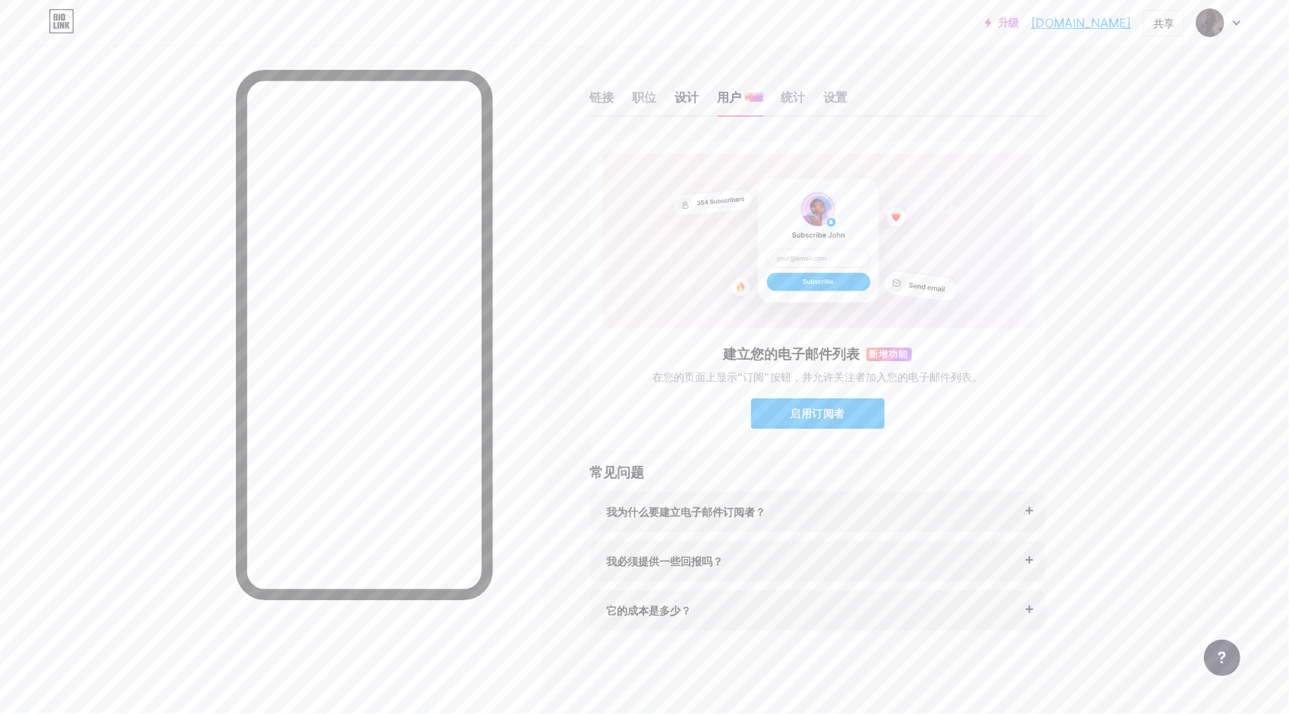
click at [695, 88] on div "设计" at bounding box center [687, 101] width 24 height 27
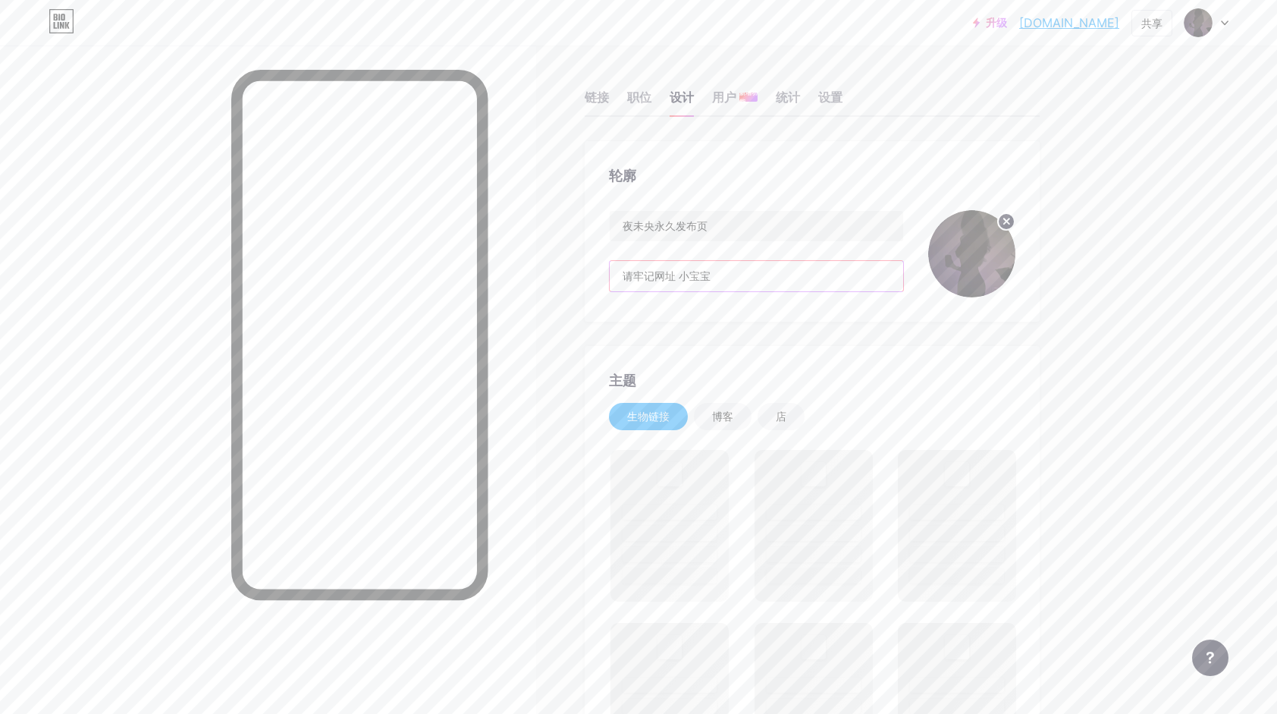
click at [743, 282] on input "请牢记网址 小宝宝" at bounding box center [757, 276] width 294 height 30
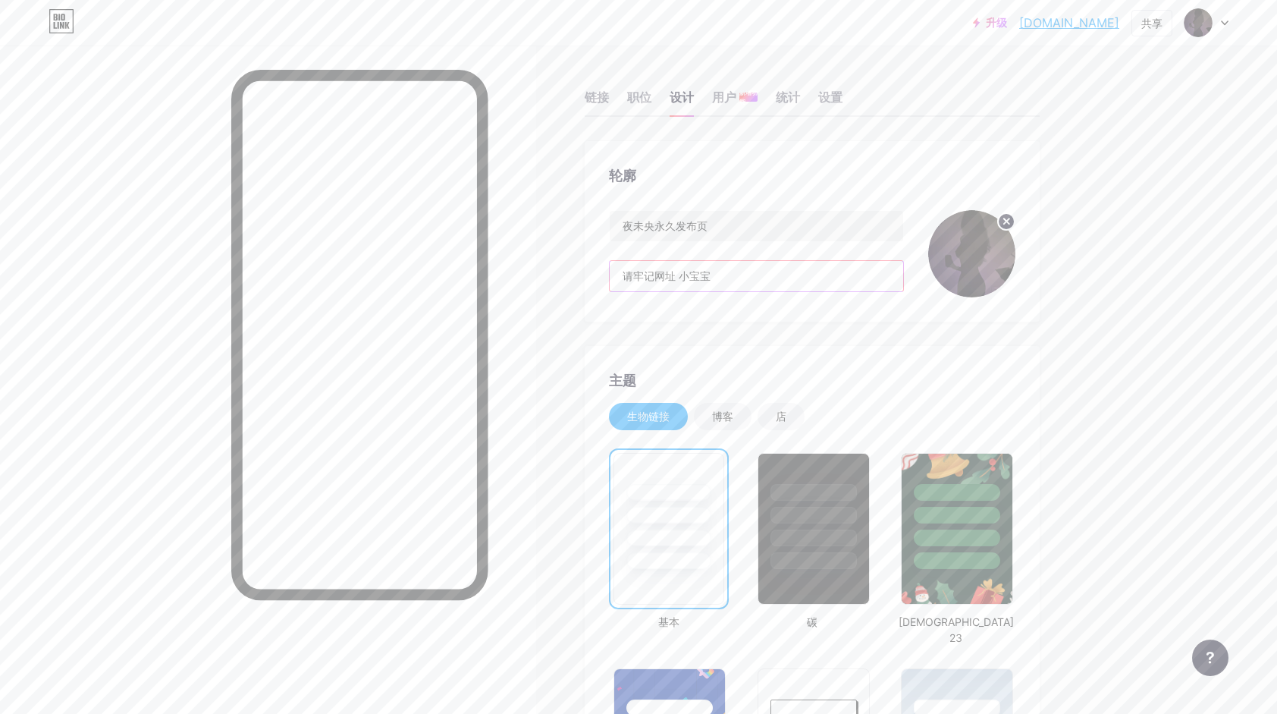
click at [681, 277] on input "请牢记网址 小宝宝" at bounding box center [757, 276] width 294 height 30
paste input "[DOMAIN_NAME]"
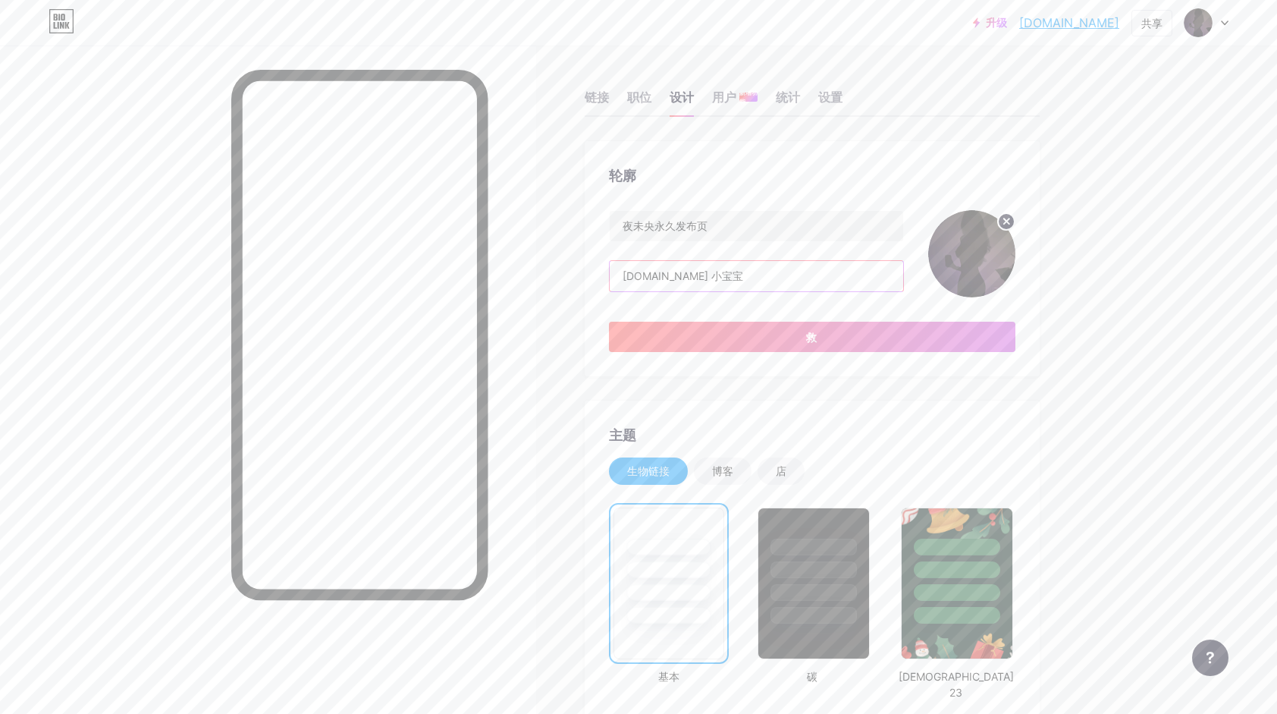
click at [680, 280] on input "[DOMAIN_NAME] 小宝宝" at bounding box center [757, 276] width 294 height 30
type input "请牢记网址 [DOMAIN_NAME] 小宝宝"
click at [806, 338] on button "救" at bounding box center [812, 337] width 407 height 30
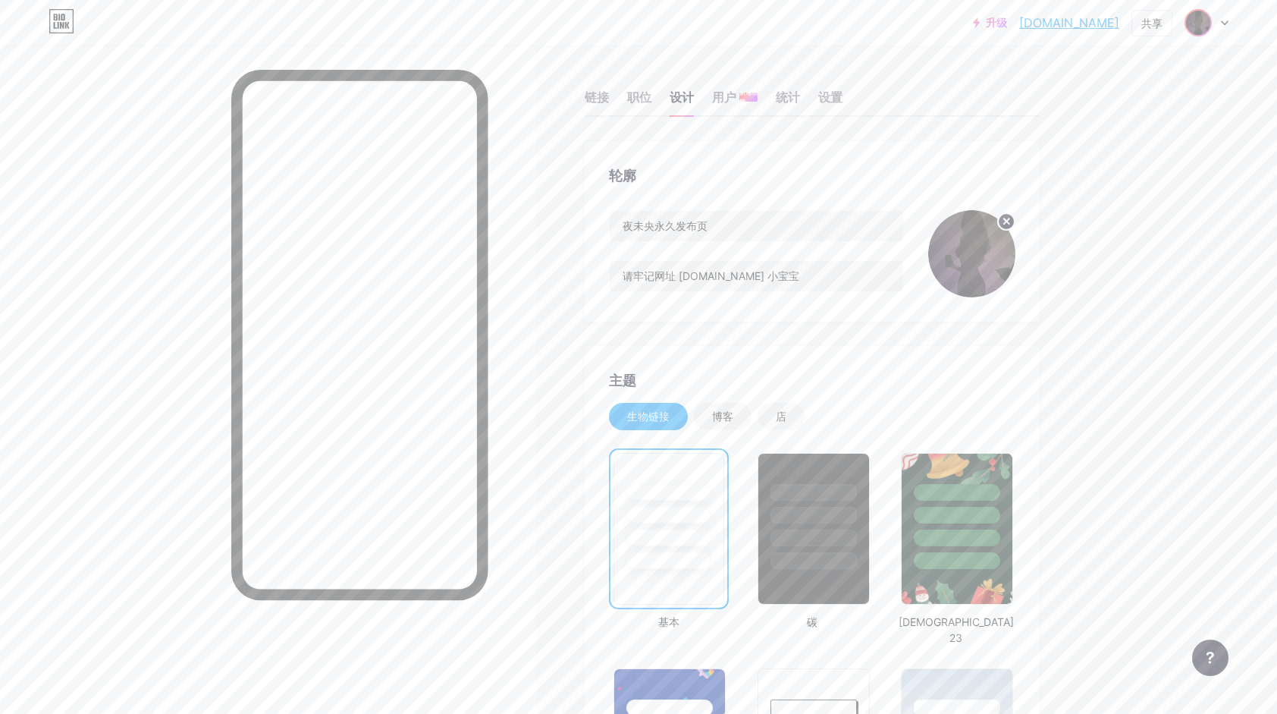
click at [1205, 24] on img at bounding box center [1198, 23] width 24 height 24
click at [1080, 206] on li "注销" at bounding box center [1134, 213] width 188 height 41
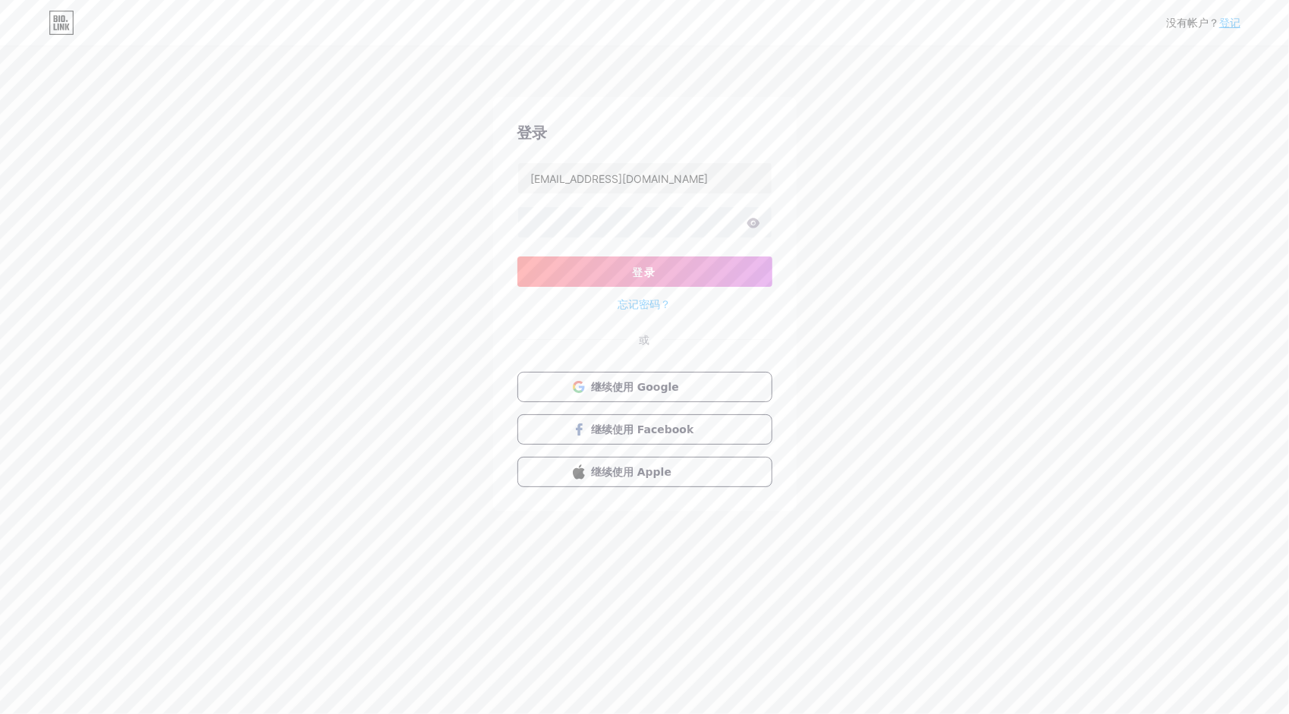
click at [280, 423] on div "没有帐户？ 登记 登录 [EMAIL_ADDRESS][DOMAIN_NAME] 登录 忘记密码？ 或 继续使用 Google 继续使用 Facebook 继…" at bounding box center [644, 280] width 1289 height 560
click at [689, 184] on input "[EMAIL_ADDRESS][DOMAIN_NAME]" at bounding box center [644, 178] width 253 height 30
type input "[EMAIL_ADDRESS][DOMAIN_NAME]"
click at [640, 287] on div "忘记密码？" at bounding box center [644, 300] width 255 height 27
click at [643, 276] on span "登录" at bounding box center [645, 271] width 24 height 13
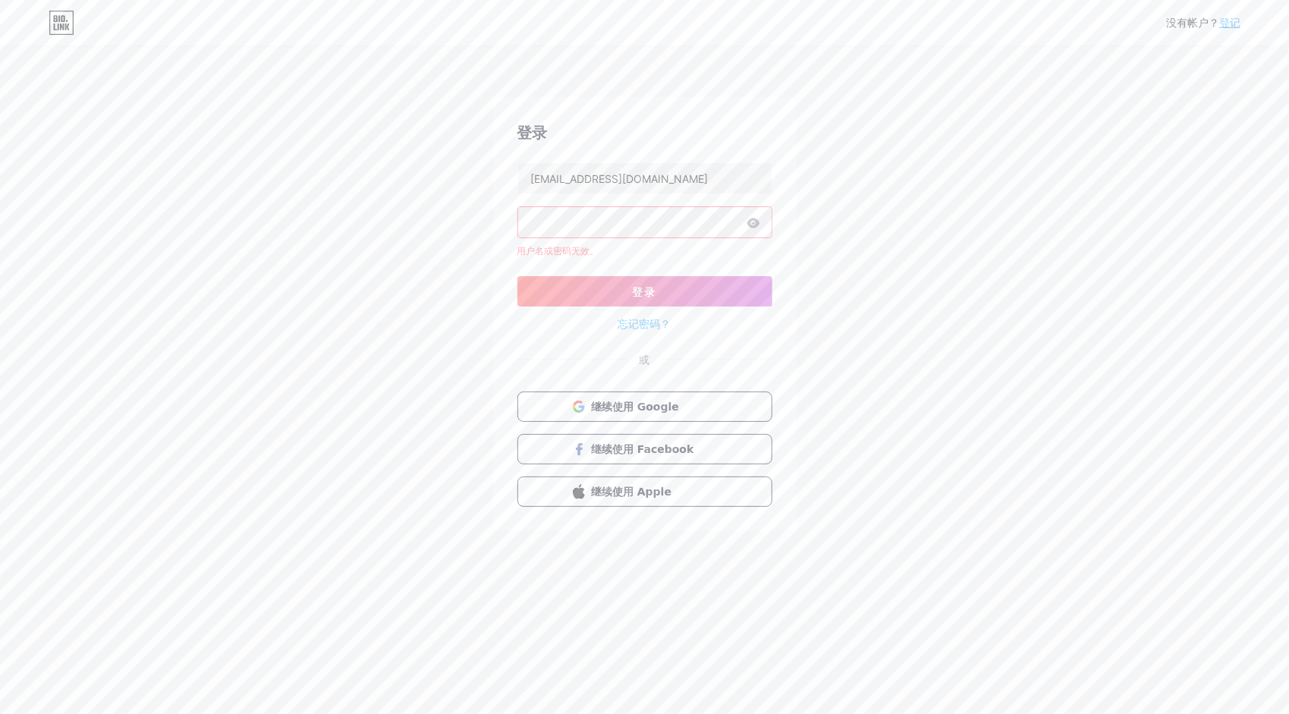
click at [752, 219] on icon at bounding box center [752, 223] width 13 height 10
click at [752, 220] on icon at bounding box center [753, 223] width 14 height 11
click at [461, 225] on div "没有帐户？ 登记 登录 [EMAIL_ADDRESS][DOMAIN_NAME] 用户名或密码无效。 登录 忘记密码？ 或 继续使用 Google 继续使用 …" at bounding box center [644, 290] width 1289 height 580
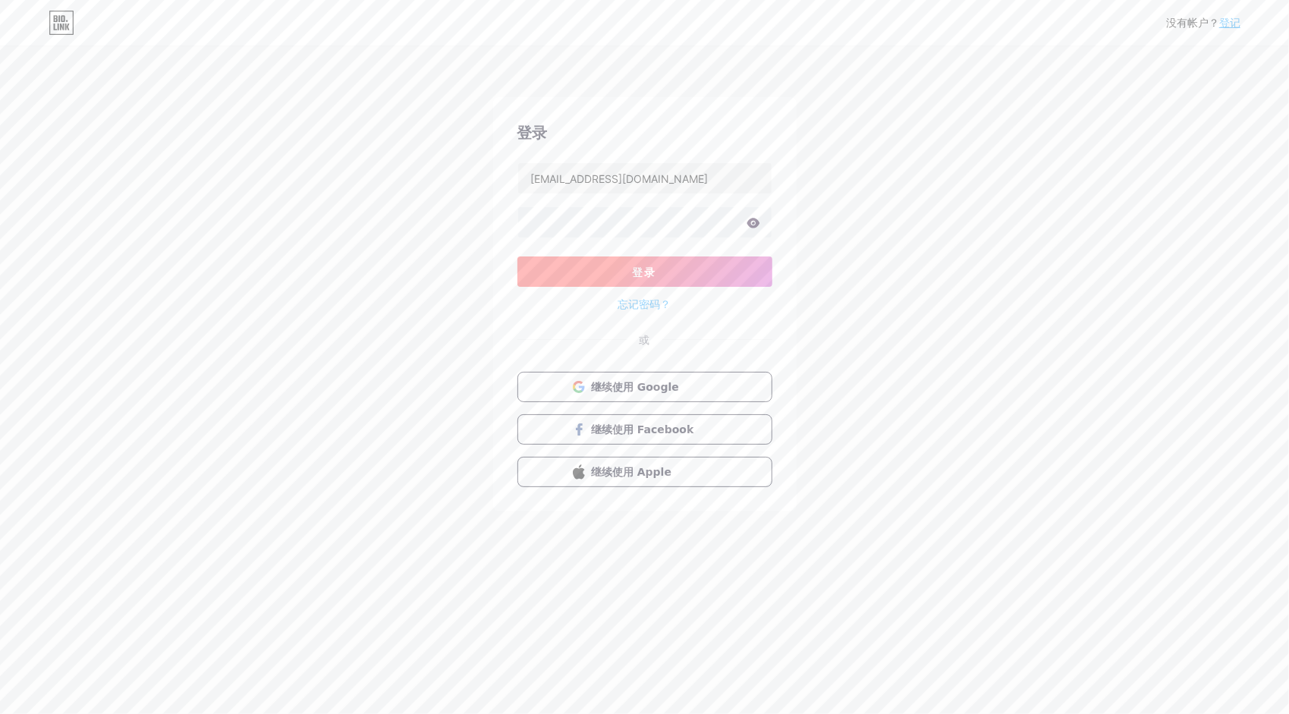
click at [533, 265] on button "登录" at bounding box center [644, 271] width 255 height 30
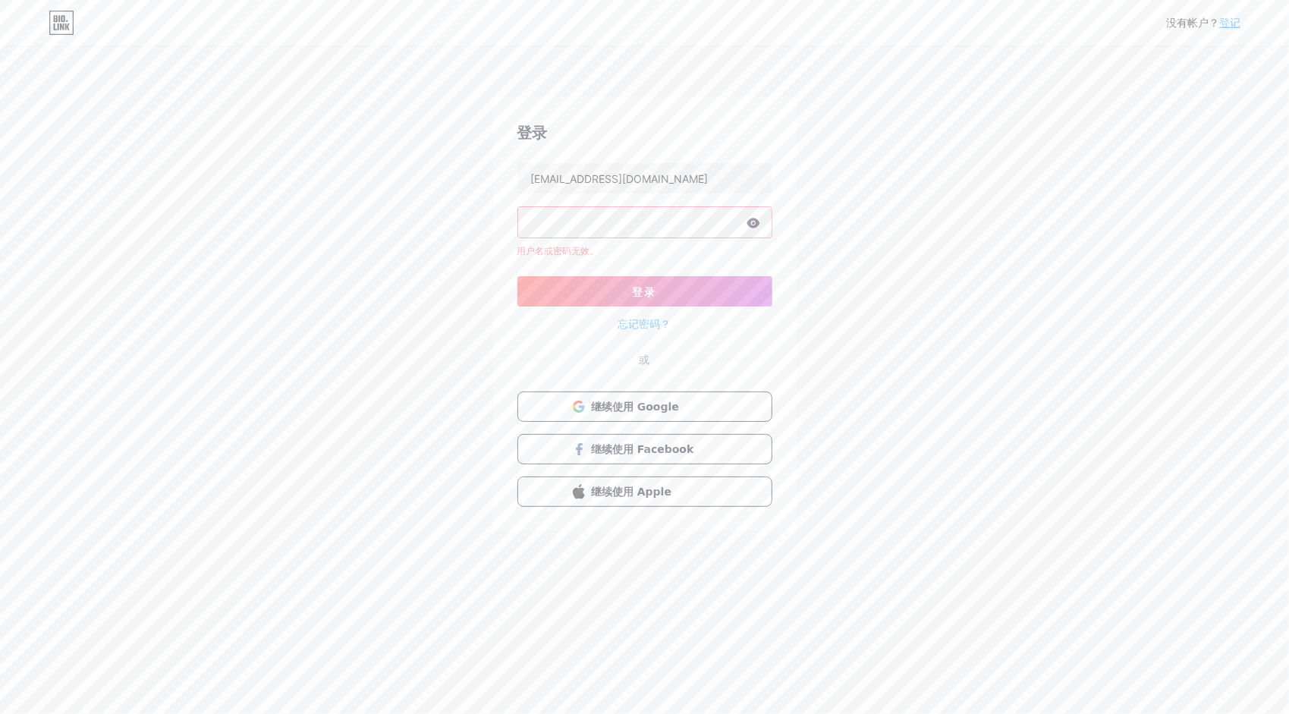
click at [372, 220] on div "没有帐户？ 登记 登录 [EMAIL_ADDRESS][DOMAIN_NAME] 用户名或密码无效。 登录 忘记密码？ 或 继续使用 Google 继续使用 …" at bounding box center [644, 290] width 1289 height 580
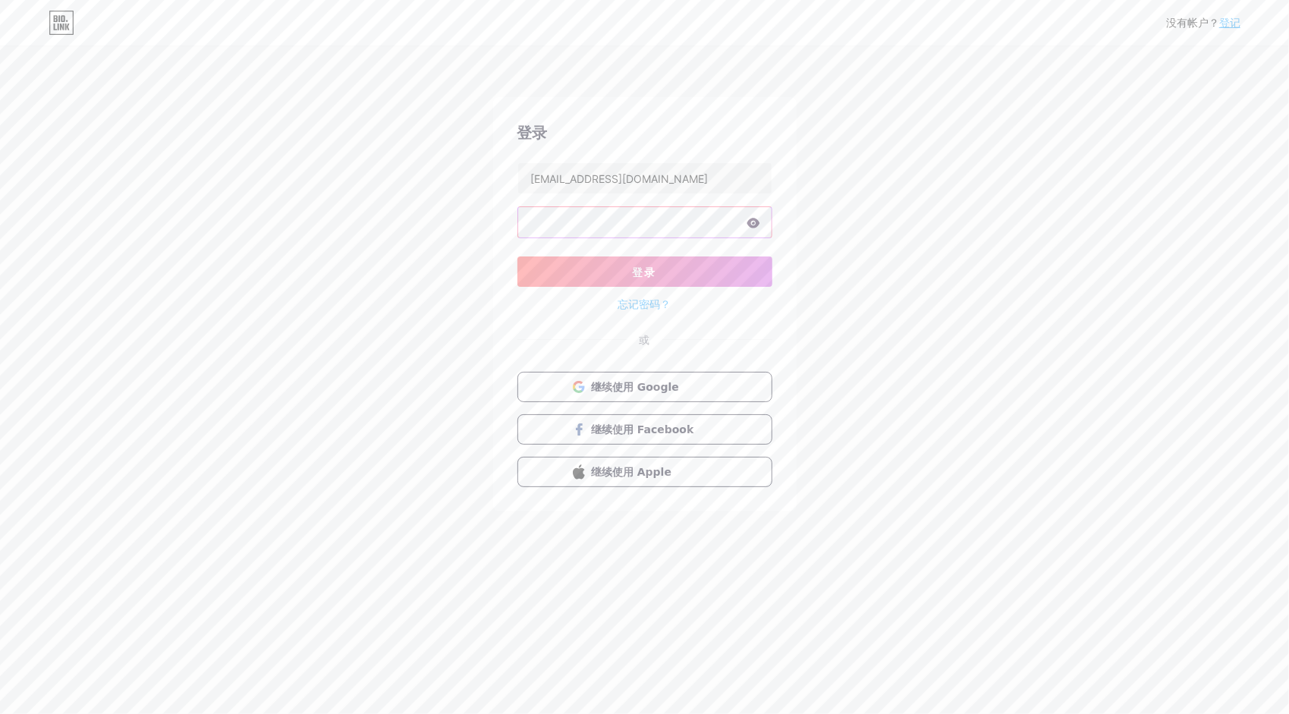
click at [517, 256] on button "登录" at bounding box center [644, 271] width 255 height 30
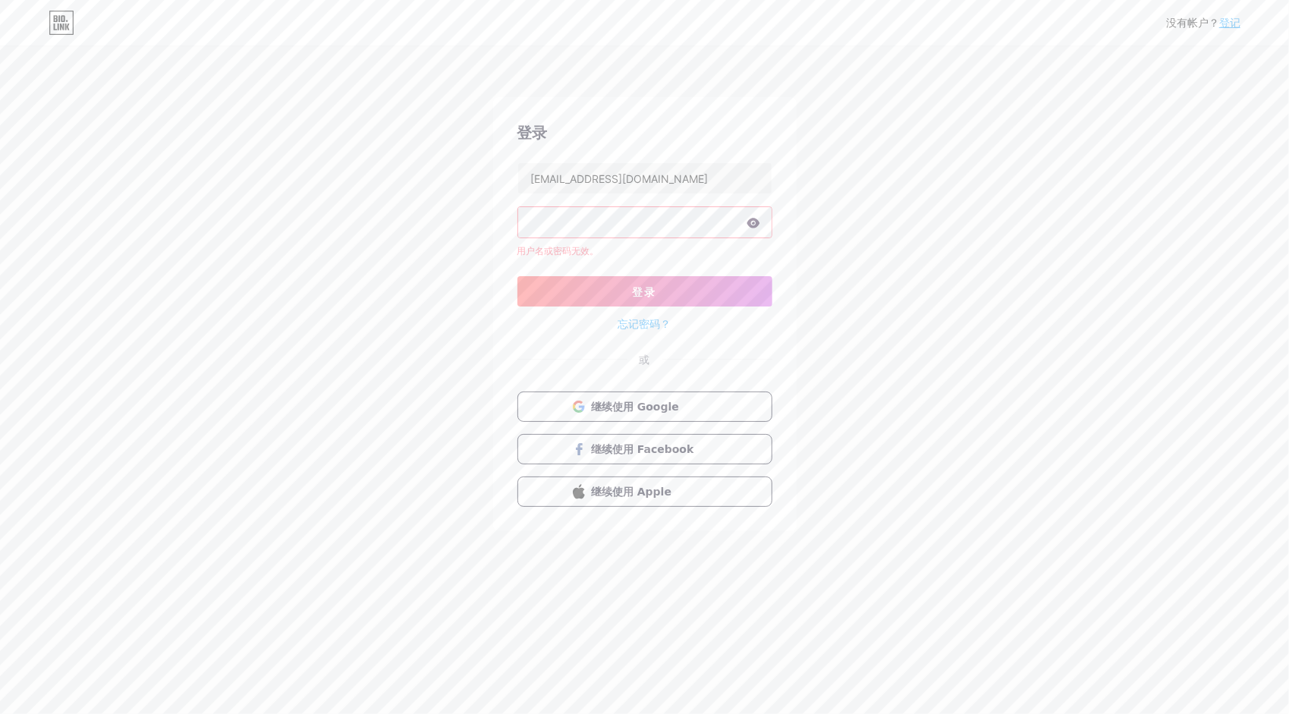
click at [539, 265] on form "[EMAIL_ADDRESS][DOMAIN_NAME] 用户名或密码无效。 登录 忘记密码？" at bounding box center [644, 247] width 255 height 171
click at [622, 318] on link "忘记密码？" at bounding box center [644, 324] width 53 height 16
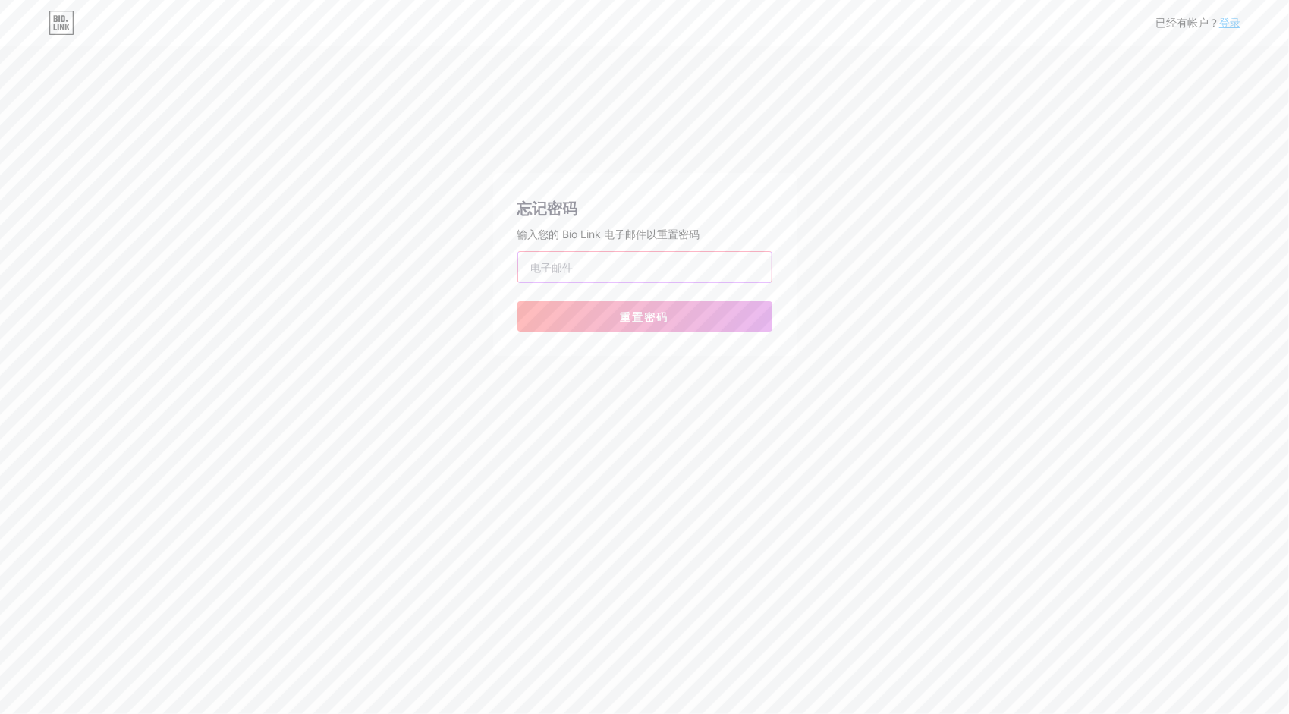
click at [570, 265] on input "email" at bounding box center [644, 267] width 253 height 30
type input "[EMAIL_ADDRESS][DOMAIN_NAME]"
click at [599, 319] on button "重置密码" at bounding box center [644, 316] width 255 height 30
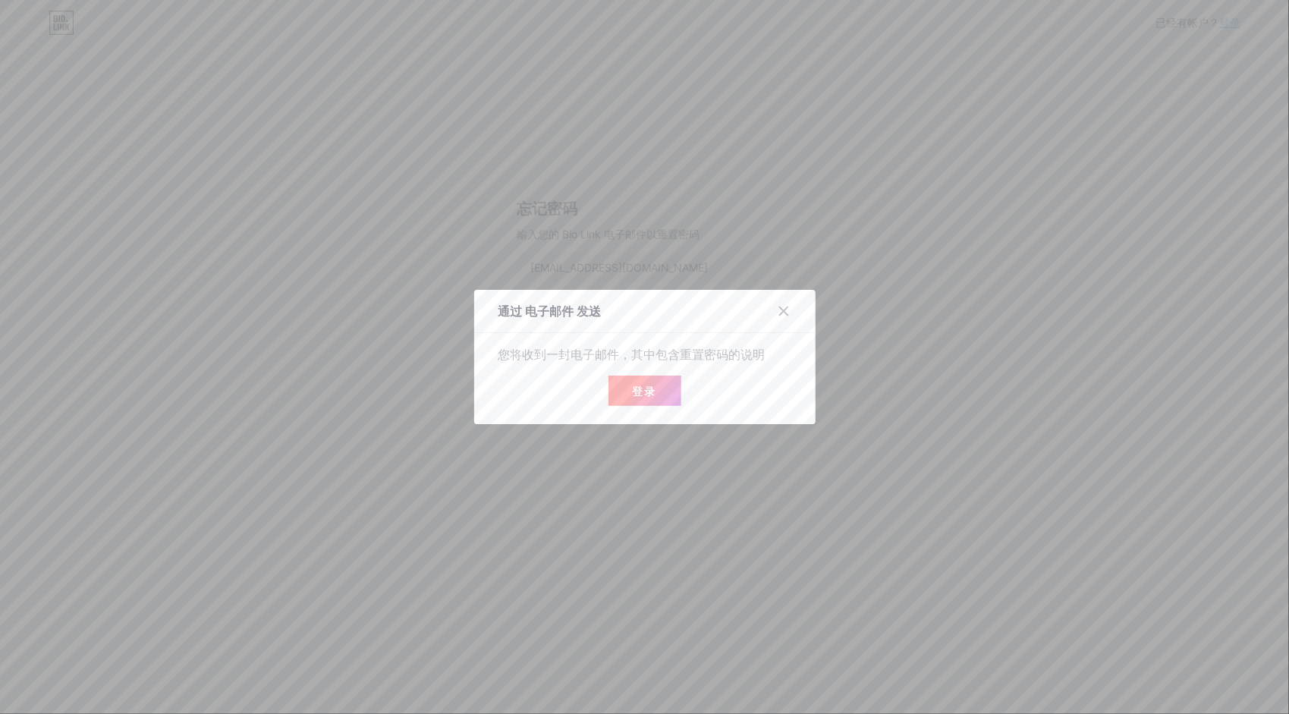
click at [633, 394] on span "登录" at bounding box center [645, 391] width 24 height 13
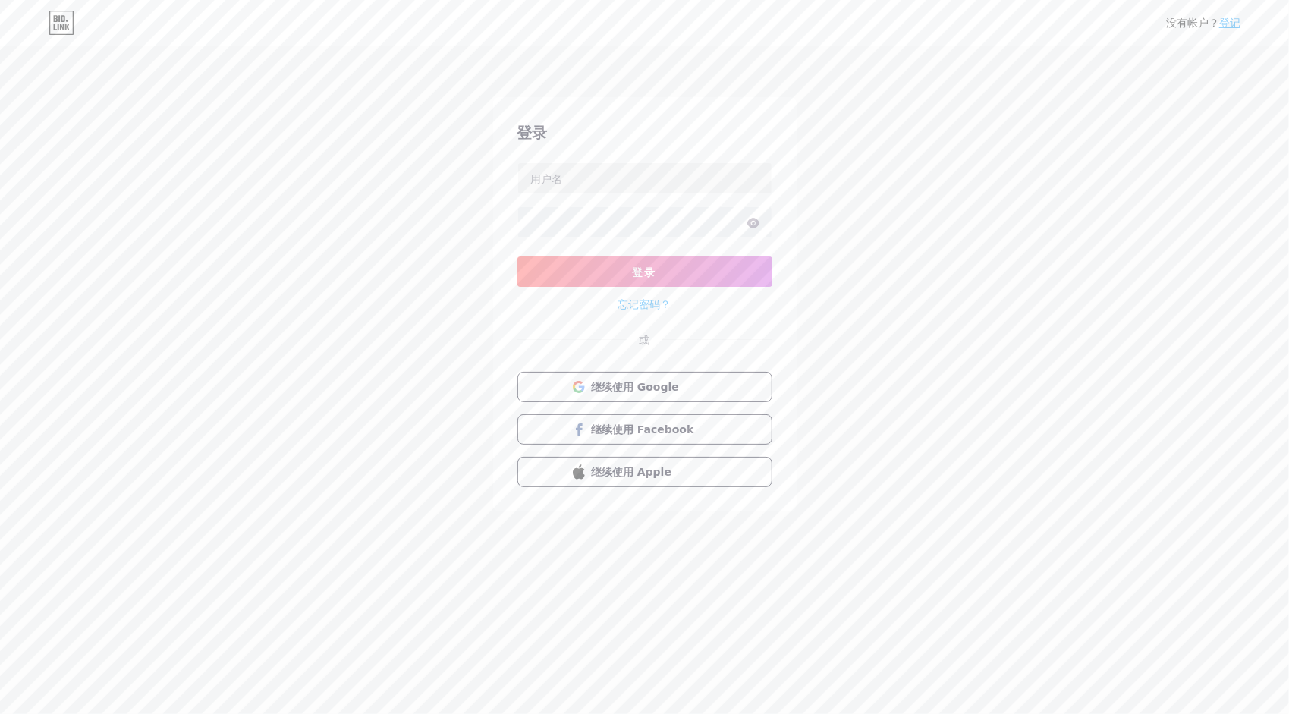
type input "[EMAIL_ADDRESS][DOMAIN_NAME]"
click at [152, 460] on div "没有帐户？ 登记 登录 [EMAIL_ADDRESS][DOMAIN_NAME] 登录 忘记密码？ 或 继续使用 Google 继续使用 Facebook 继…" at bounding box center [644, 280] width 1289 height 560
drag, startPoint x: 273, startPoint y: 506, endPoint x: 284, endPoint y: 510, distance: 11.3
click at [273, 506] on div "没有帐户？ 登记 登录 [EMAIL_ADDRESS][DOMAIN_NAME] 登录 忘记密码？ 或 继续使用 Google 继续使用 Facebook 继…" at bounding box center [644, 280] width 1289 height 560
click at [262, 622] on div "没有帐户？ 登记 登录 [EMAIL_ADDRESS][DOMAIN_NAME] 登录 忘记密码？ 或 继续使用 Google 继续使用 Facebook 继…" at bounding box center [644, 357] width 1289 height 714
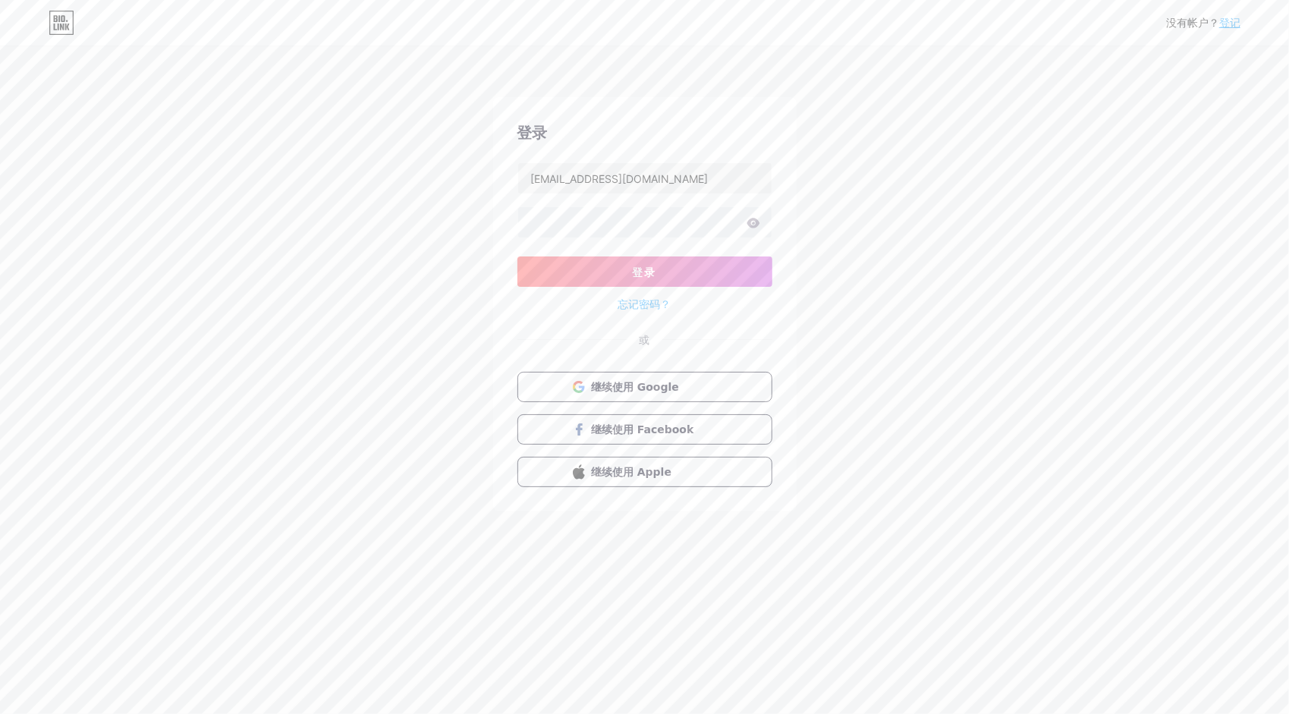
click at [120, 492] on div "没有帐户？ 登记 登录 [EMAIL_ADDRESS][DOMAIN_NAME] 登录 忘记密码？ 或 继续使用 Google 继续使用 Facebook 继…" at bounding box center [644, 280] width 1289 height 560
click at [647, 297] on link "忘记密码？" at bounding box center [644, 304] width 53 height 16
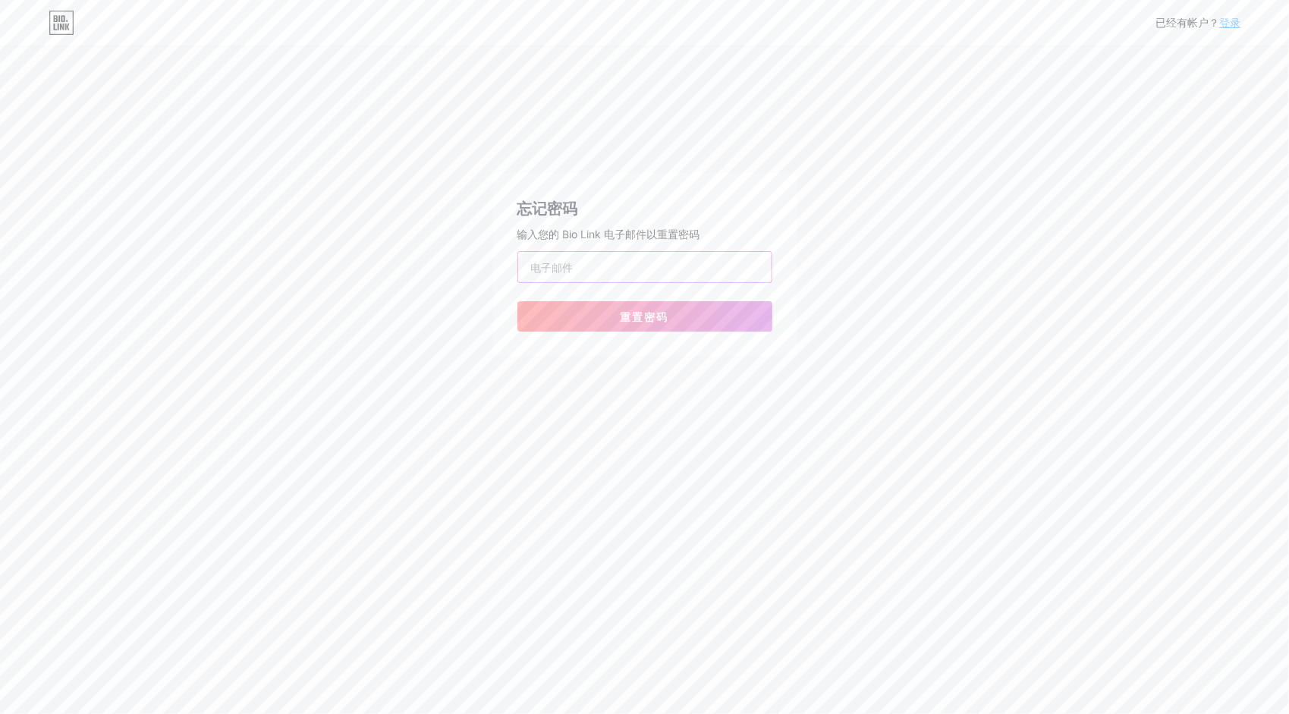
click at [645, 272] on input "email" at bounding box center [644, 267] width 253 height 30
type input "[EMAIL_ADDRESS][DOMAIN_NAME]"
click at [247, 476] on div "已经有帐户？ 登录 忘记密码 输入您的 Bio Link 电子邮件以重置密码 [EMAIL_ADDRESS][DOMAIN_NAME] 重置密码" at bounding box center [644, 357] width 1289 height 714
click at [266, 454] on div "已经有帐户？ 登录 忘记密码 输入您的 Bio Link 电子邮件以重置密码 [EMAIL_ADDRESS][DOMAIN_NAME] 重置密码" at bounding box center [644, 357] width 1289 height 714
click at [724, 326] on button "重置密码" at bounding box center [644, 316] width 255 height 30
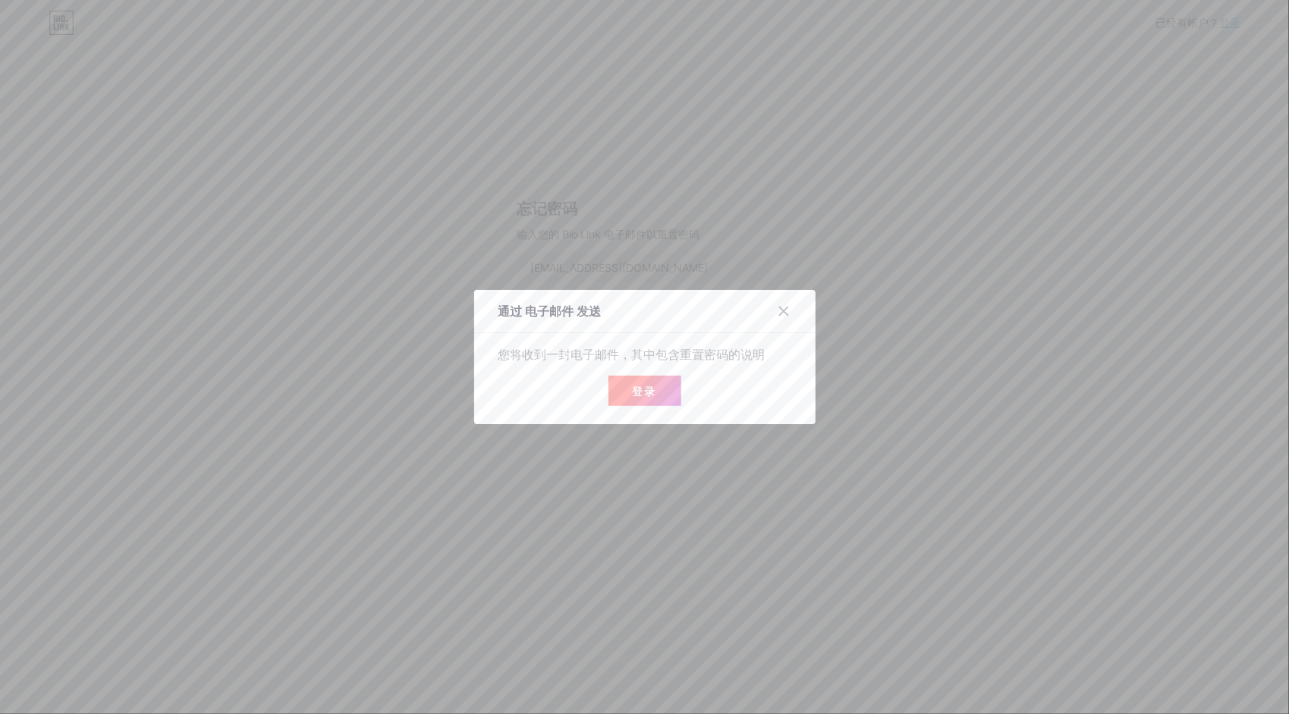
click at [633, 385] on span "登录" at bounding box center [645, 391] width 24 height 13
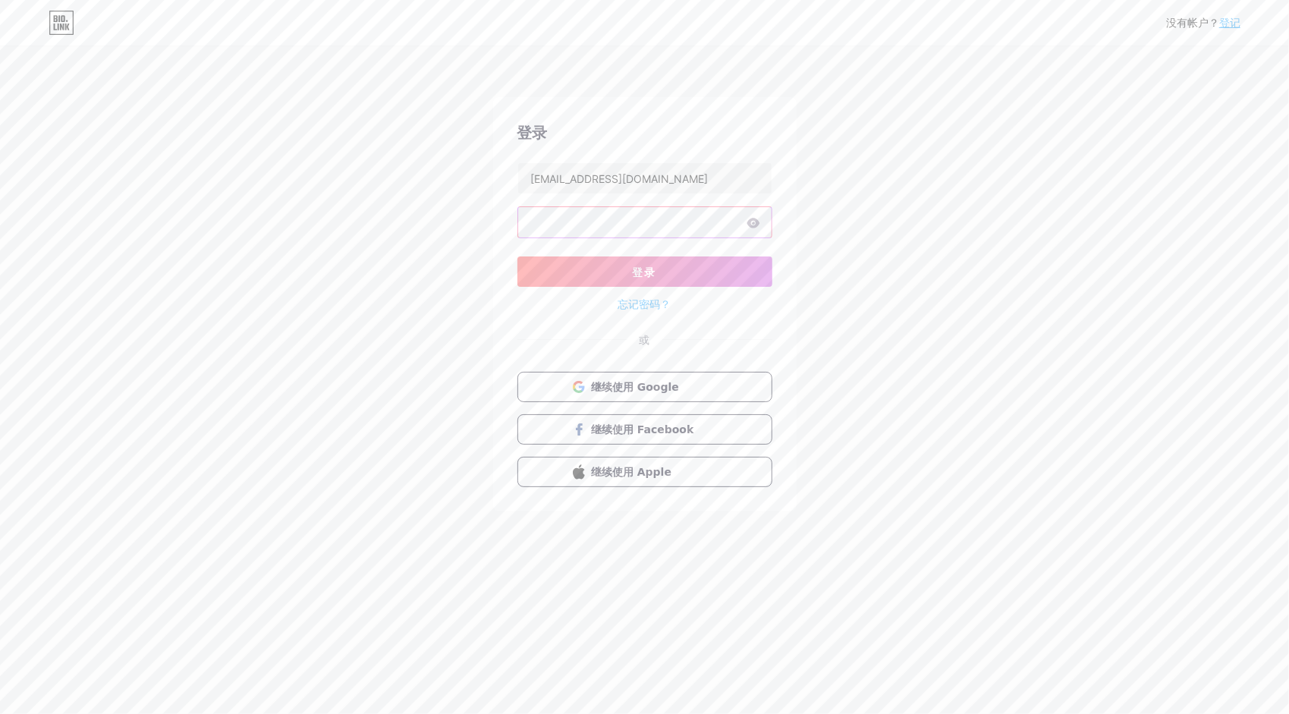
click at [364, 247] on div "没有帐户？ 登记 登录 [EMAIL_ADDRESS][DOMAIN_NAME] 登录 忘记密码？ 或 继续使用 Google 继续使用 Facebook 继…" at bounding box center [644, 280] width 1289 height 560
click at [755, 222] on icon at bounding box center [753, 223] width 14 height 11
click at [449, 242] on div "没有帐户？ 登记 登录 [EMAIL_ADDRESS][DOMAIN_NAME] 登录 忘记密码？ 或 继续使用 Google 继续使用 Facebook 继…" at bounding box center [644, 280] width 1289 height 560
click at [531, 278] on button "登录" at bounding box center [644, 271] width 255 height 30
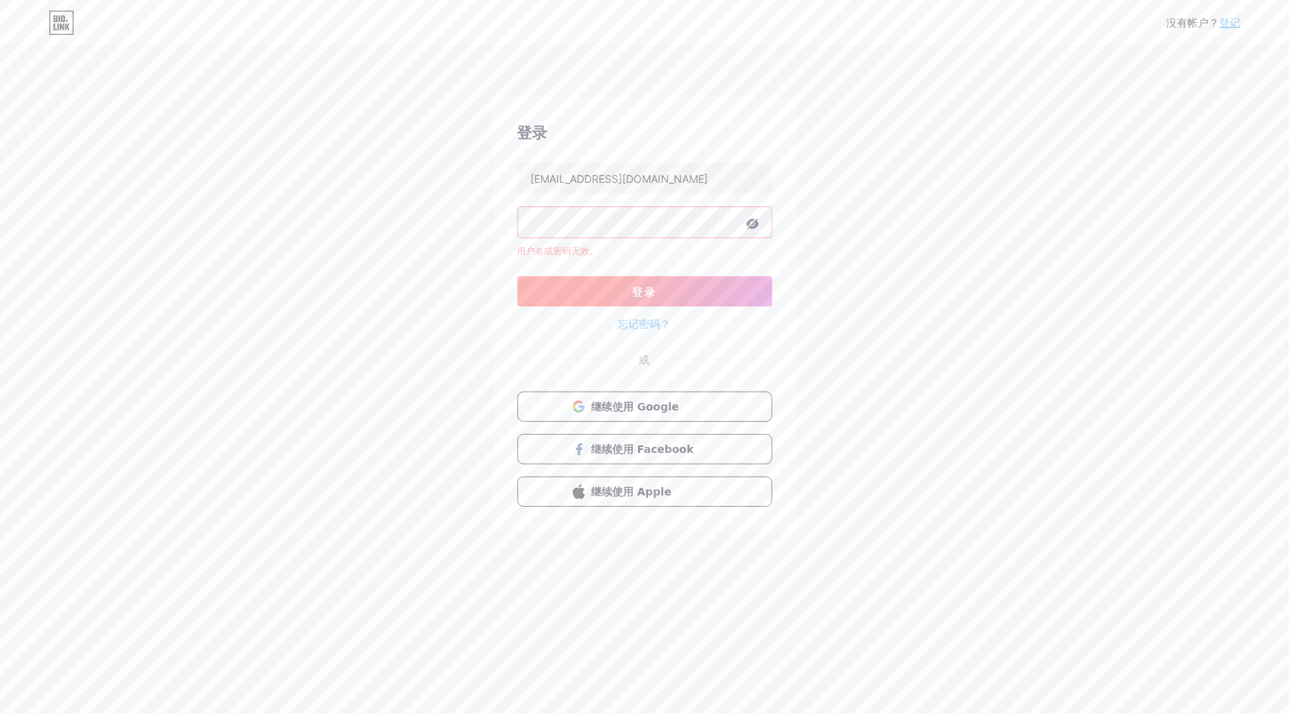
click at [613, 299] on button "登录" at bounding box center [644, 291] width 255 height 30
click at [519, 292] on button "登录" at bounding box center [644, 291] width 255 height 30
drag, startPoint x: 168, startPoint y: 262, endPoint x: 138, endPoint y: 256, distance: 30.9
click at [138, 256] on div "没有帐户？ 登记 登录 [EMAIL_ADDRESS][DOMAIN_NAME] 用户名或密码无效。 登录 忘记密码？ 或 继续使用 Google 继续使用 …" at bounding box center [644, 290] width 1289 height 580
click at [674, 181] on input "[EMAIL_ADDRESS][DOMAIN_NAME]" at bounding box center [644, 178] width 253 height 30
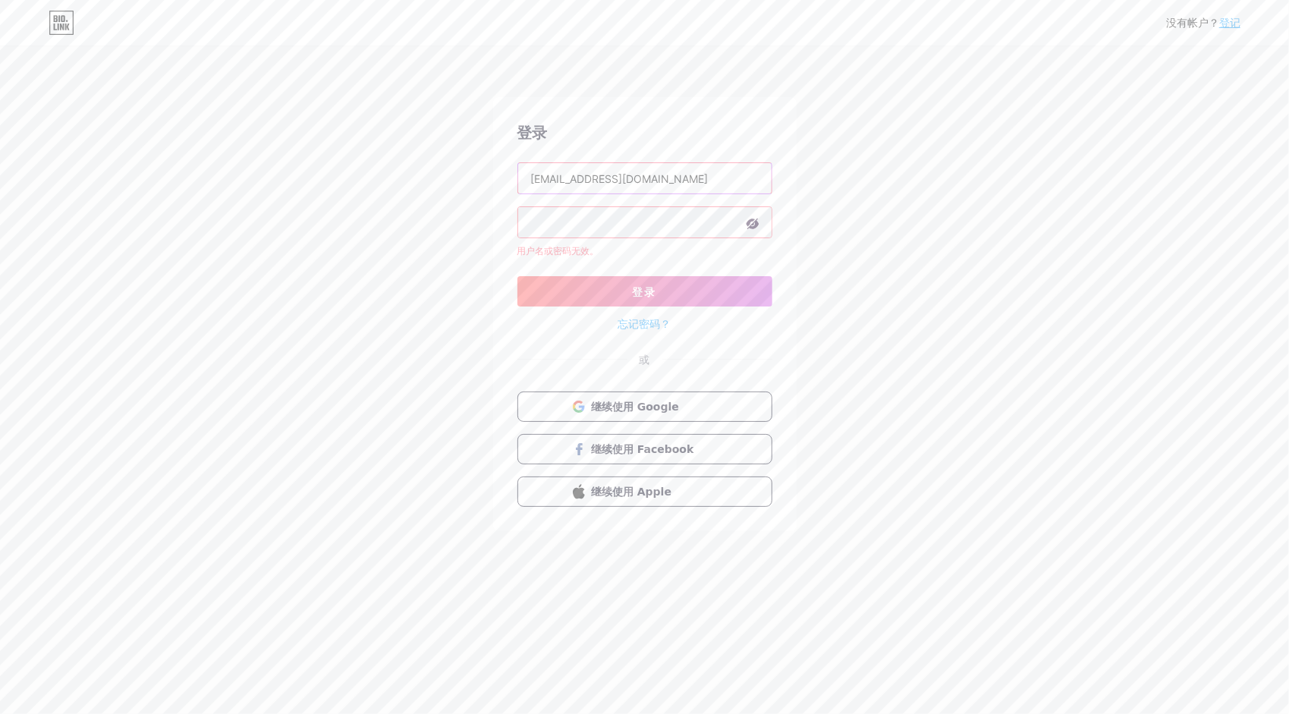
drag, startPoint x: 659, startPoint y: 181, endPoint x: 389, endPoint y: 174, distance: 270.1
click at [390, 175] on div "没有帐户？ 登记 登录 [EMAIL_ADDRESS][DOMAIN_NAME] 用户名或密码无效。 登录 忘记密码？ 或 继续使用 Google 继续使用 …" at bounding box center [644, 290] width 1289 height 580
paste input "Gmail"
drag, startPoint x: 708, startPoint y: 181, endPoint x: 640, endPoint y: 189, distance: 68.0
click at [640, 189] on input "[EMAIL_ADDRESS][DOMAIN_NAME] Gmail" at bounding box center [644, 178] width 253 height 30
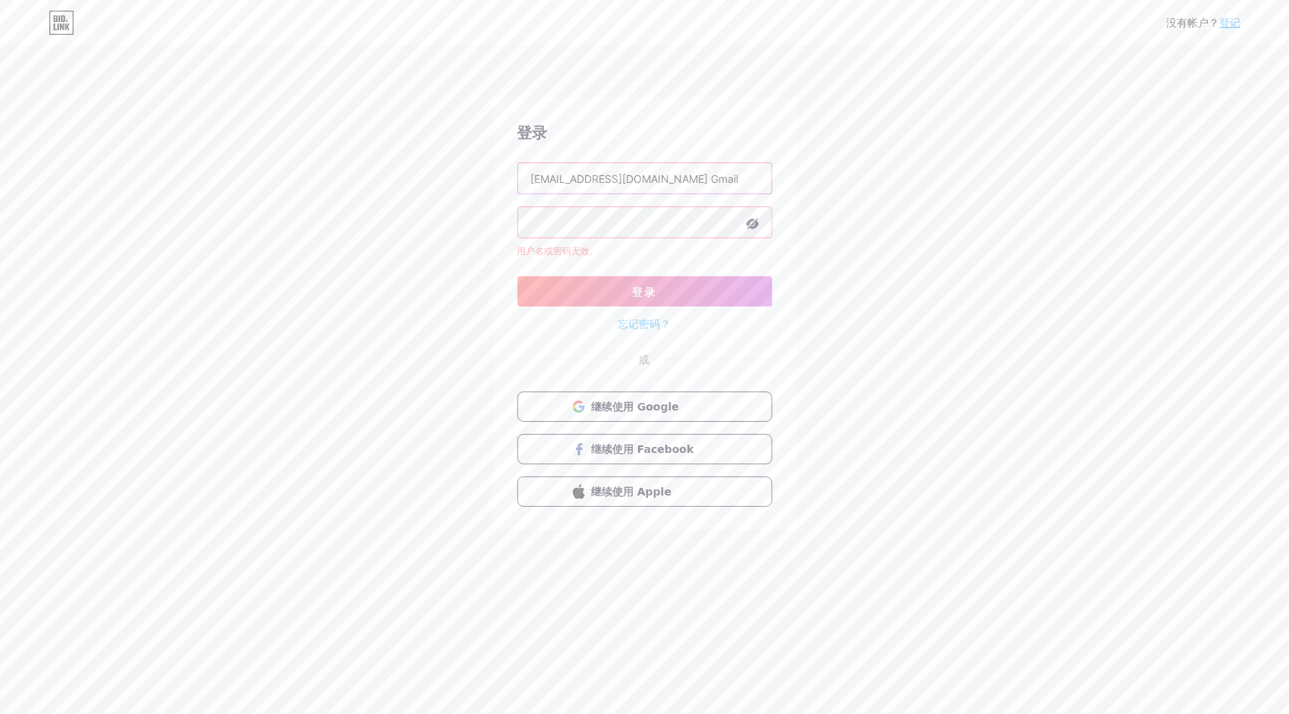
type input "[EMAIL_ADDRESS][DOMAIN_NAME]"
drag, startPoint x: 1003, startPoint y: 250, endPoint x: 838, endPoint y: 231, distance: 165.7
click at [993, 250] on div "没有帐户？ 登记 登录 [EMAIL_ADDRESS][DOMAIN_NAME] 用户名或密码无效。 登录 忘记密码？ 或 继续使用 Google 继续使用 …" at bounding box center [644, 290] width 1289 height 580
click at [527, 178] on input "[EMAIL_ADDRESS][DOMAIN_NAME]" at bounding box center [644, 178] width 253 height 30
drag, startPoint x: 1016, startPoint y: 267, endPoint x: 989, endPoint y: 271, distance: 27.6
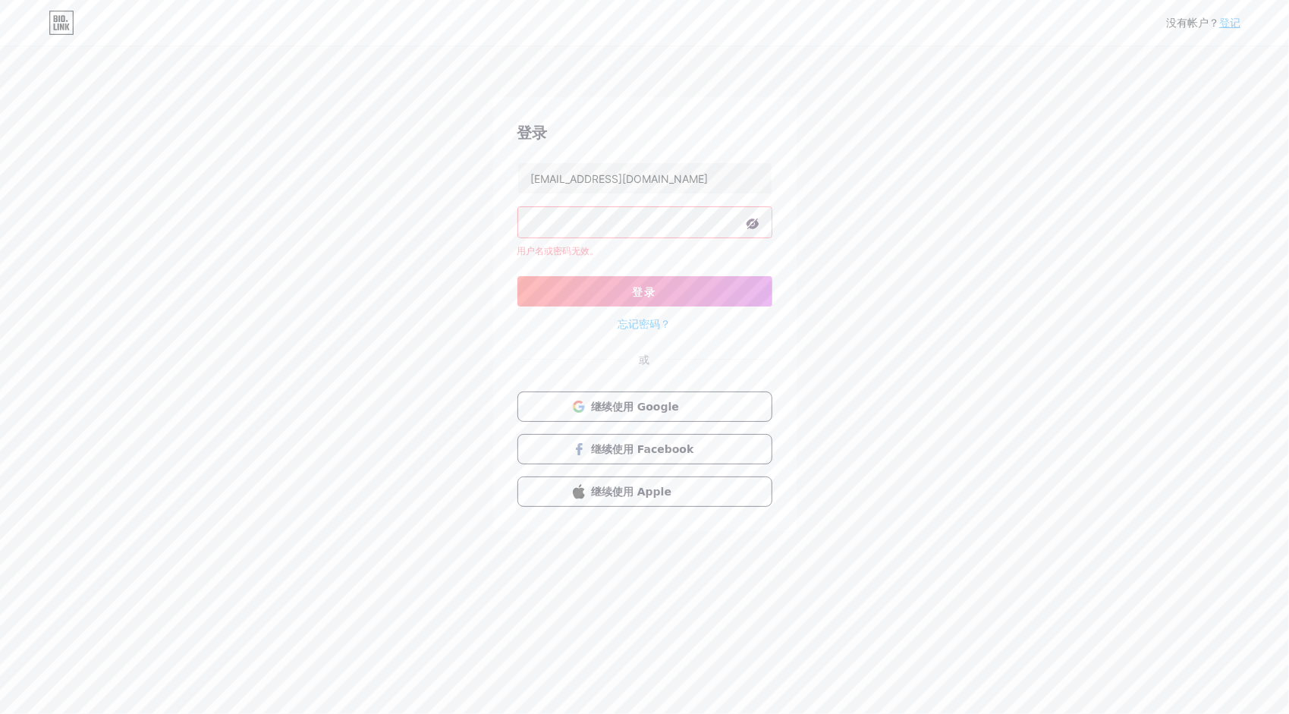
click at [1010, 269] on div "没有帐户？ 登记 登录 [EMAIL_ADDRESS][DOMAIN_NAME] 用户名或密码无效。 登录 忘记密码？ 或 继续使用 Google 继续使用 …" at bounding box center [644, 290] width 1289 height 580
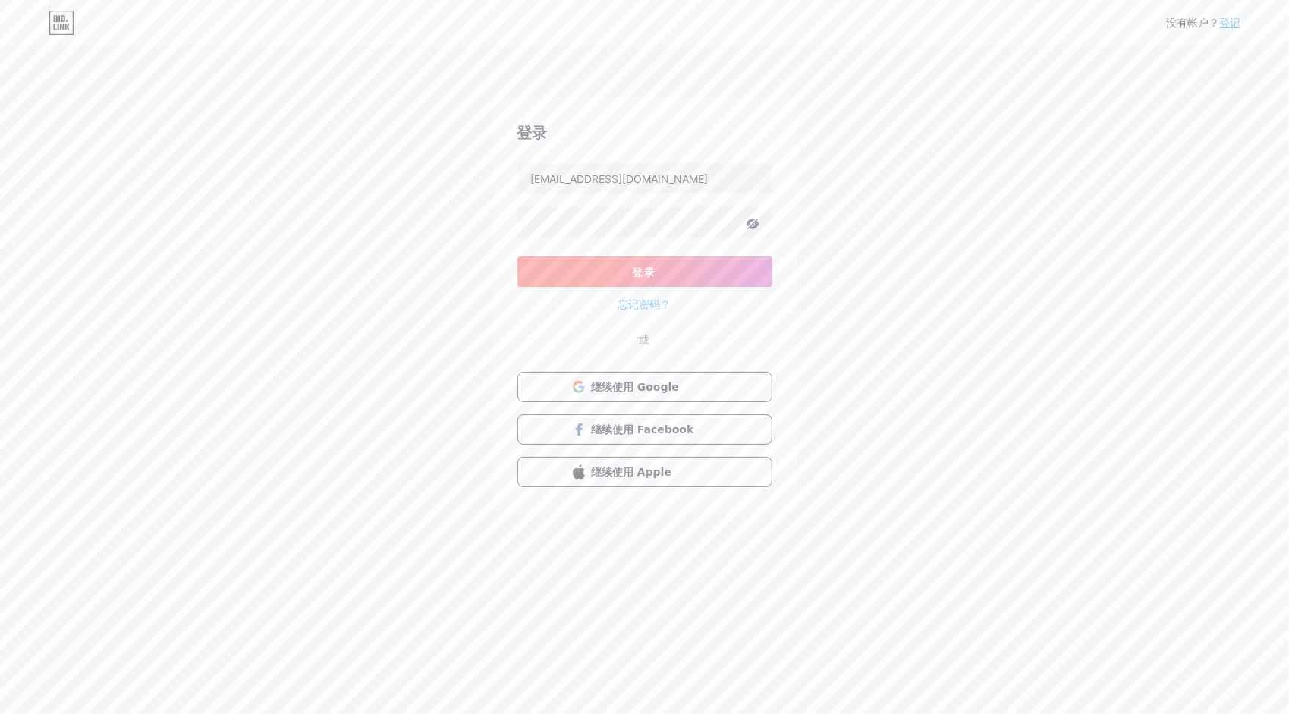
click at [530, 271] on button "登录" at bounding box center [644, 271] width 255 height 30
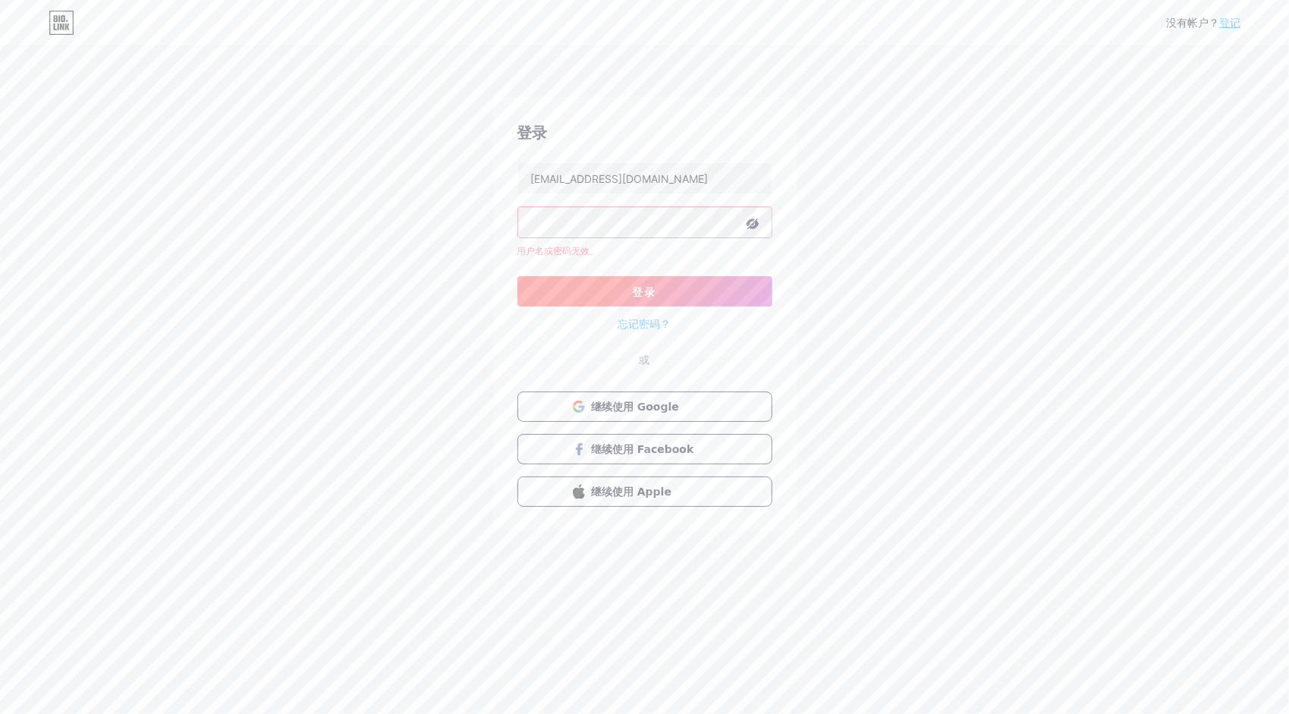
click at [520, 291] on button "登录" at bounding box center [644, 291] width 255 height 30
click at [707, 282] on button "登录" at bounding box center [644, 291] width 255 height 30
click at [652, 285] on span "登录" at bounding box center [645, 291] width 24 height 13
click at [737, 402] on button "继续使用 Google" at bounding box center [644, 406] width 259 height 31
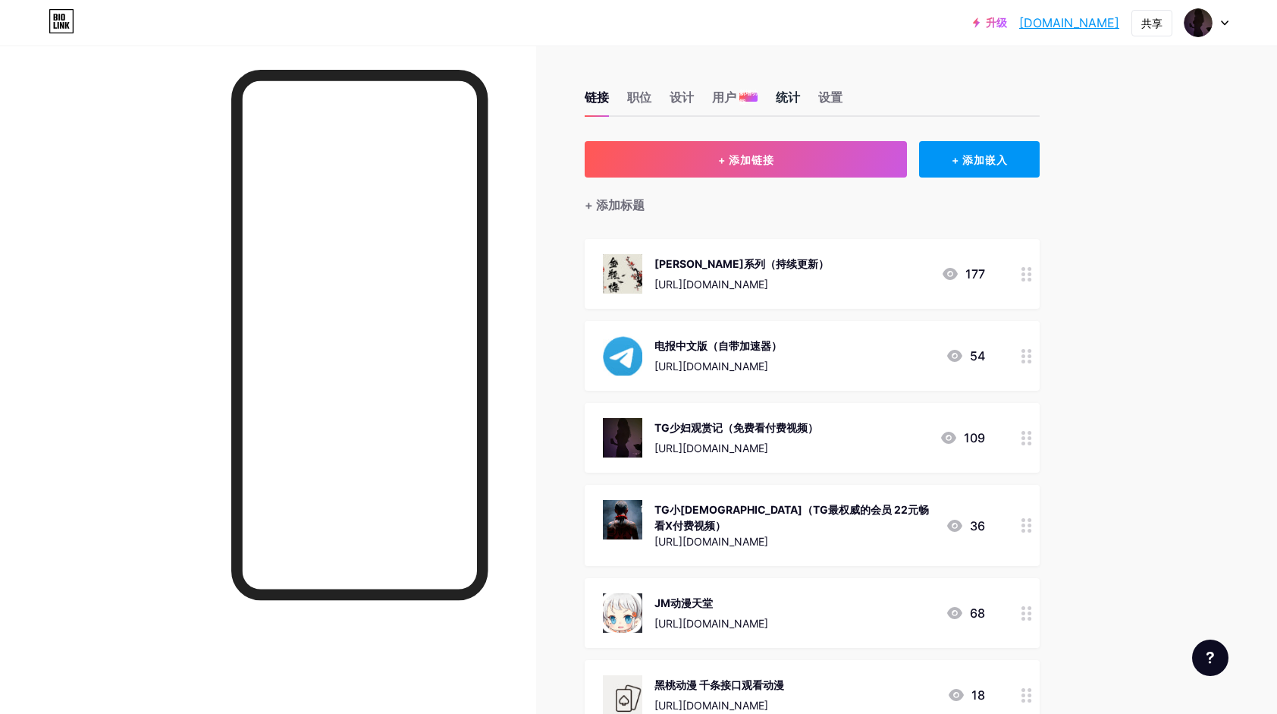
click at [792, 97] on div "统计" at bounding box center [788, 101] width 24 height 27
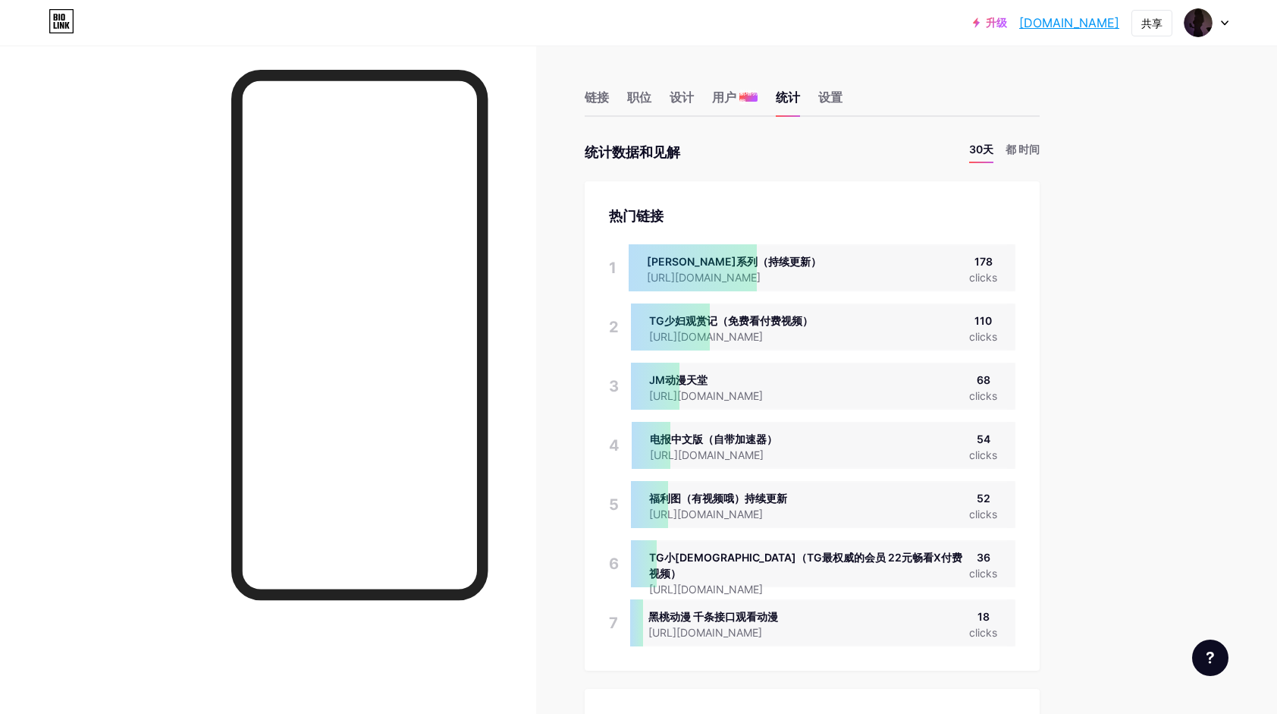
scroll to position [714, 1277]
